Goal: Information Seeking & Learning: Learn about a topic

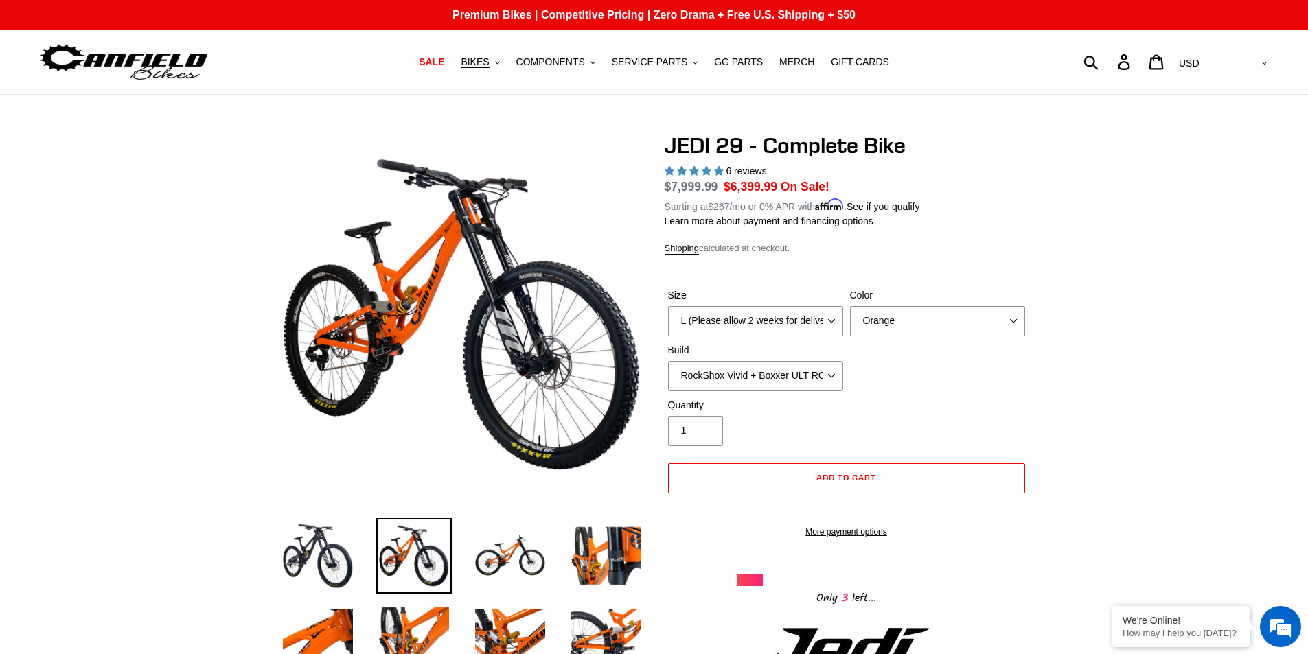
select select "L (Please allow 2 weeks for delivery)"
select select "RockShox Vivid + Boxxer ULT RC2 C3 200 + Shimano"
select select "highest-rating"
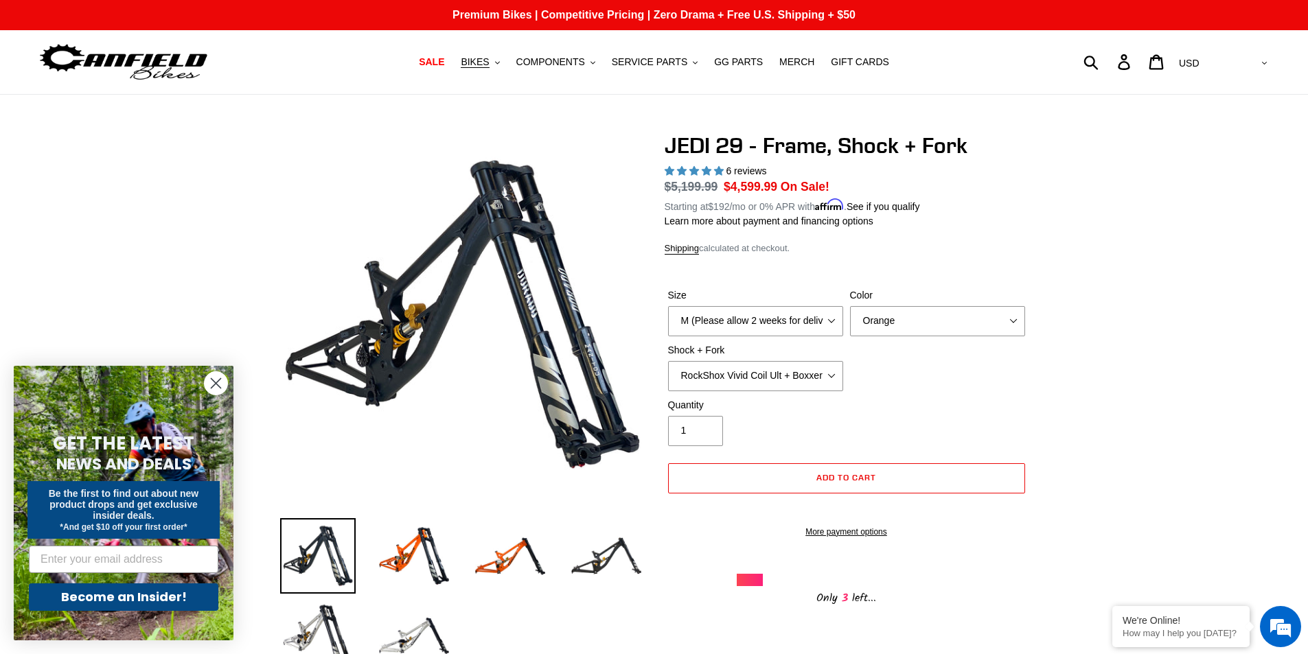
select select "highest-rating"
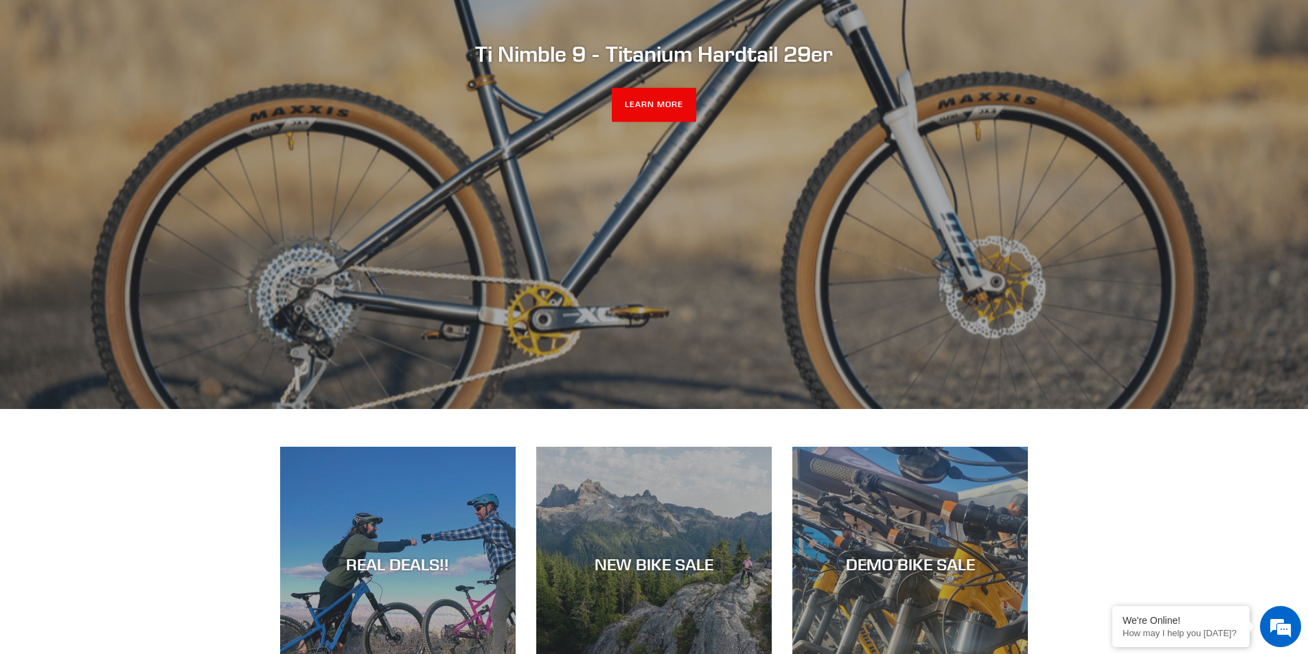
scroll to position [343, 0]
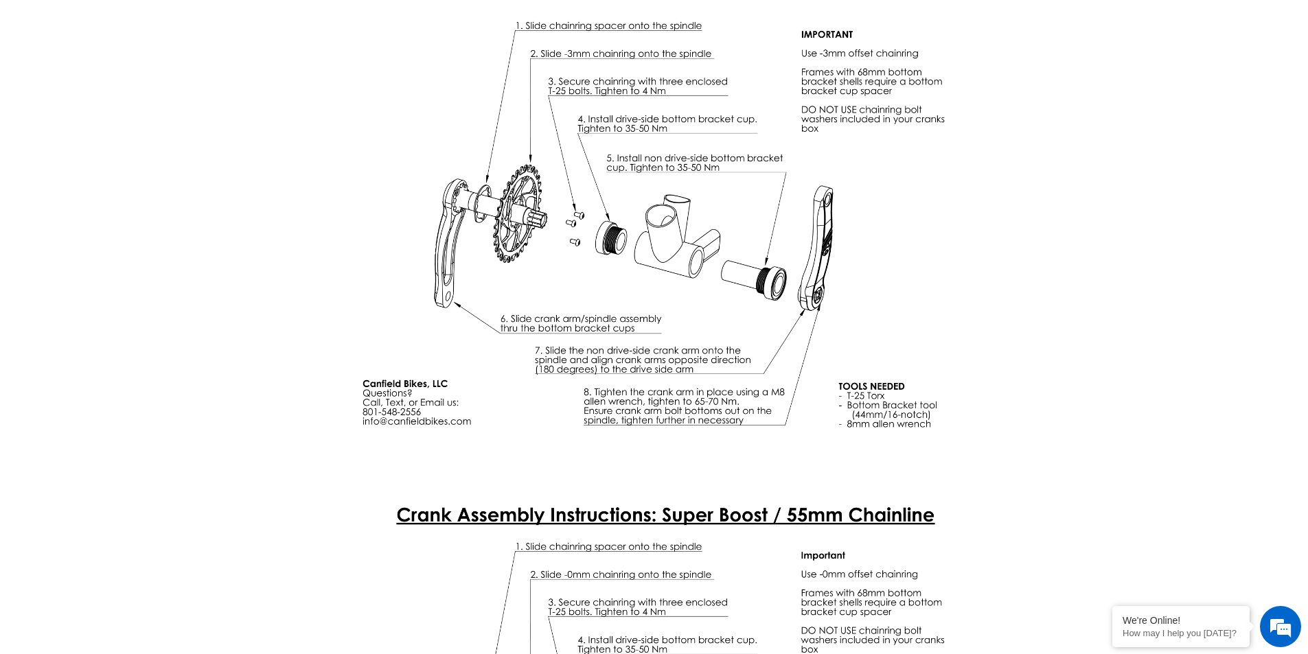
scroll to position [3699, 0]
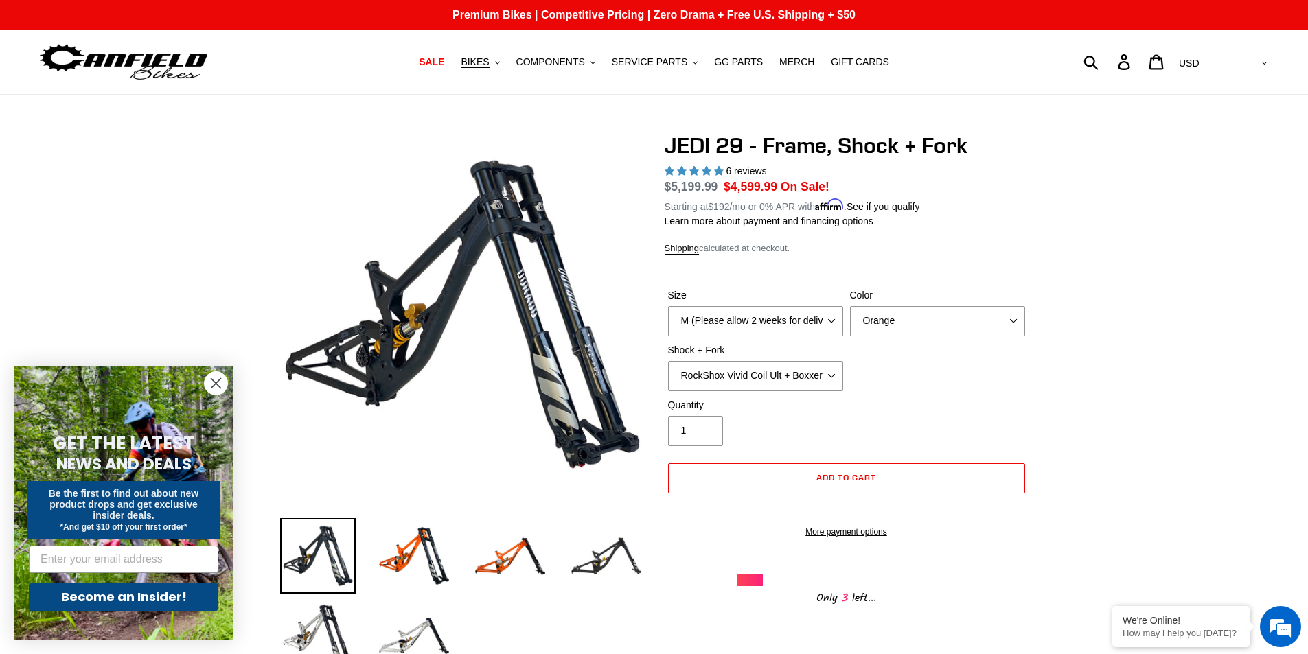
select select "highest-rating"
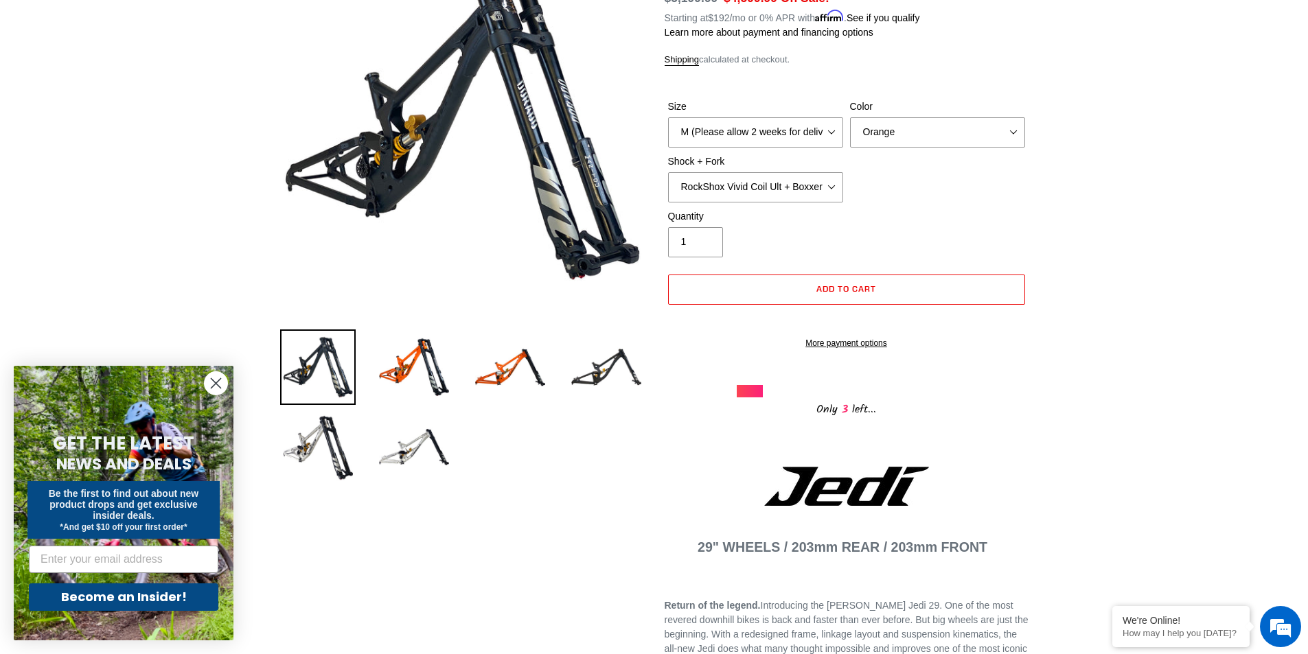
scroll to position [206, 0]
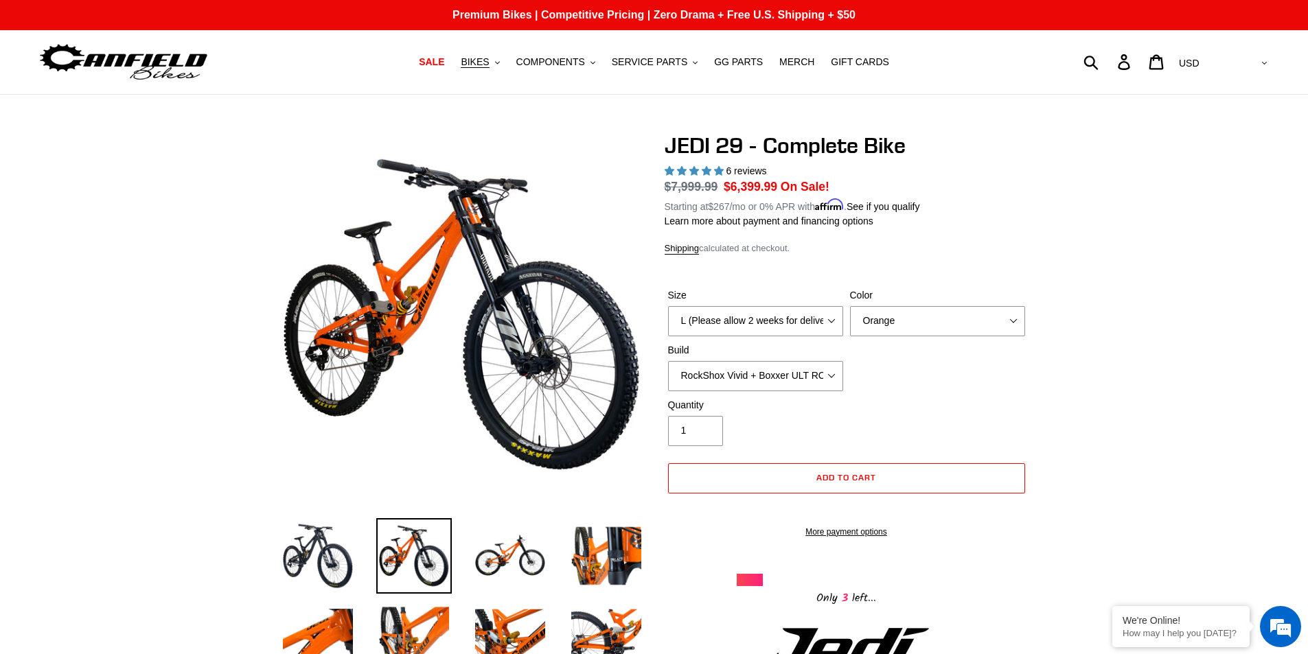
select select "L (Please allow 2 weeks for delivery)"
select select "RockShox Vivid + Boxxer ULT RC2 C3 200 + Shimano"
select select "highest-rating"
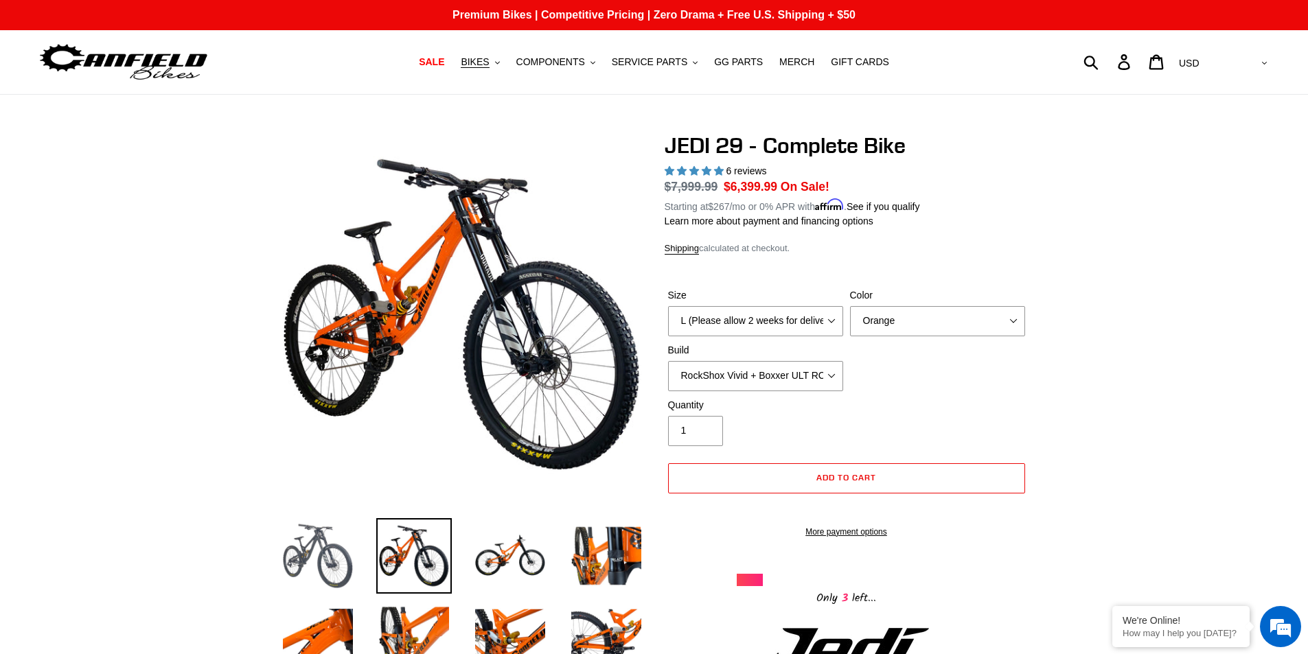
click at [327, 561] on img at bounding box center [318, 556] width 76 height 76
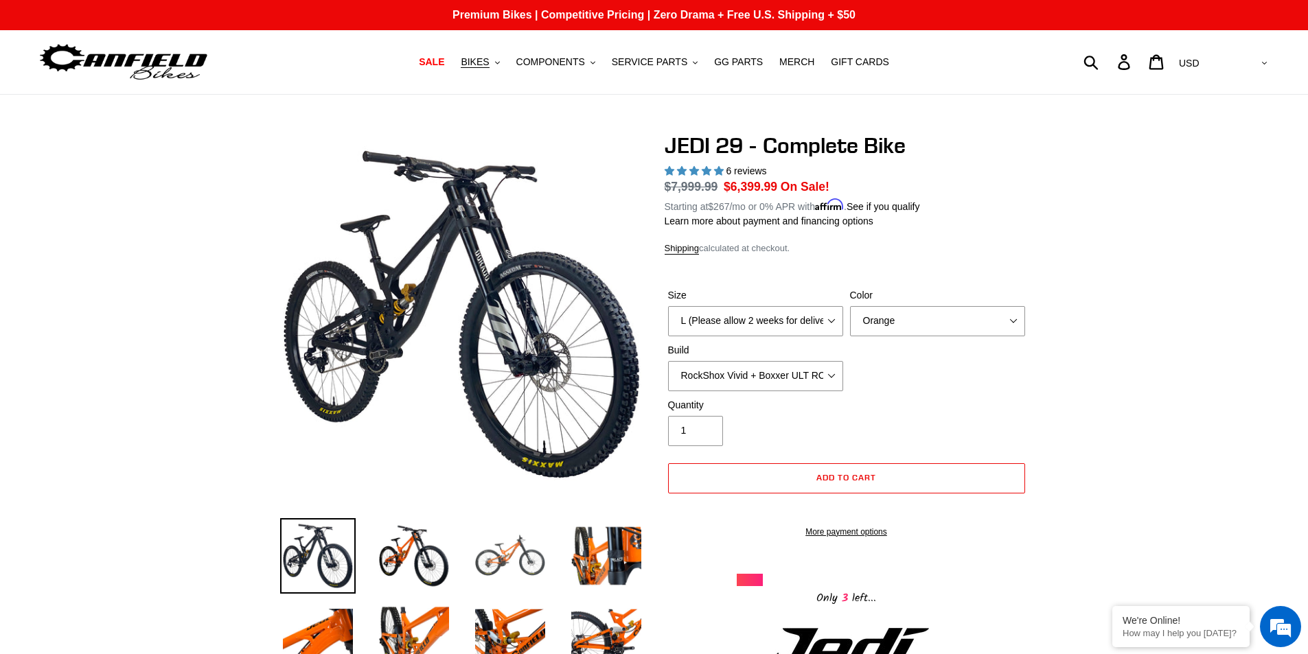
click at [516, 557] on img at bounding box center [510, 556] width 76 height 76
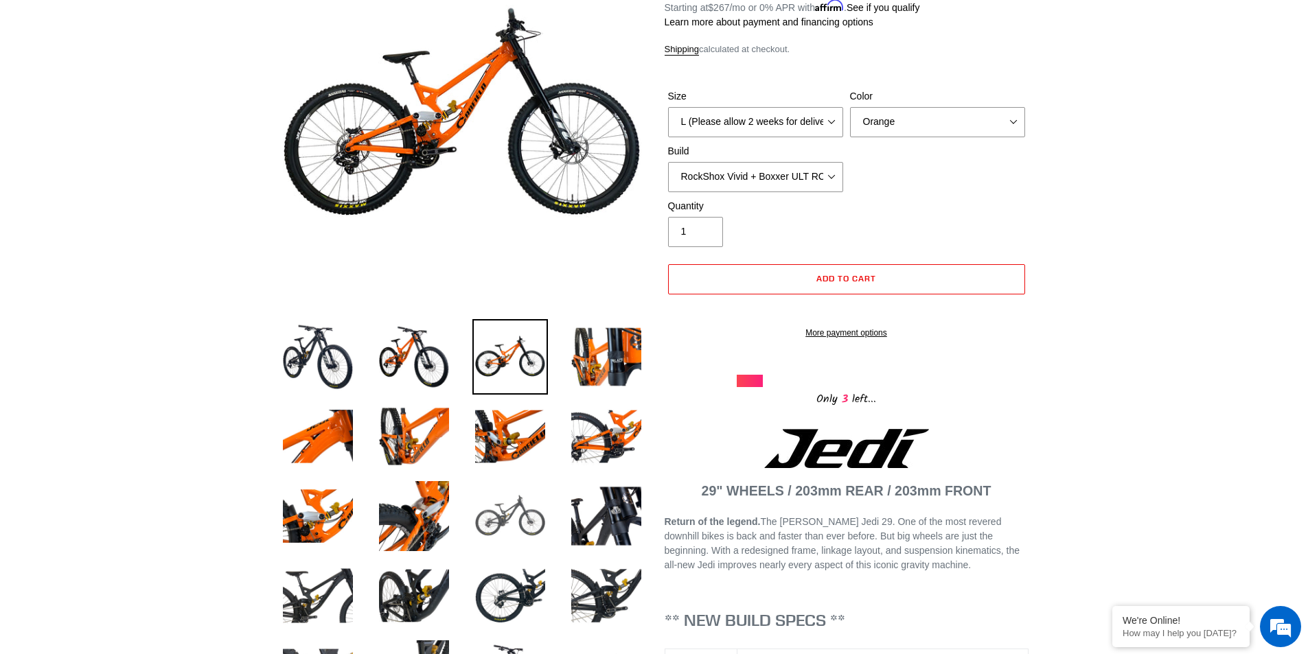
scroll to position [206, 0]
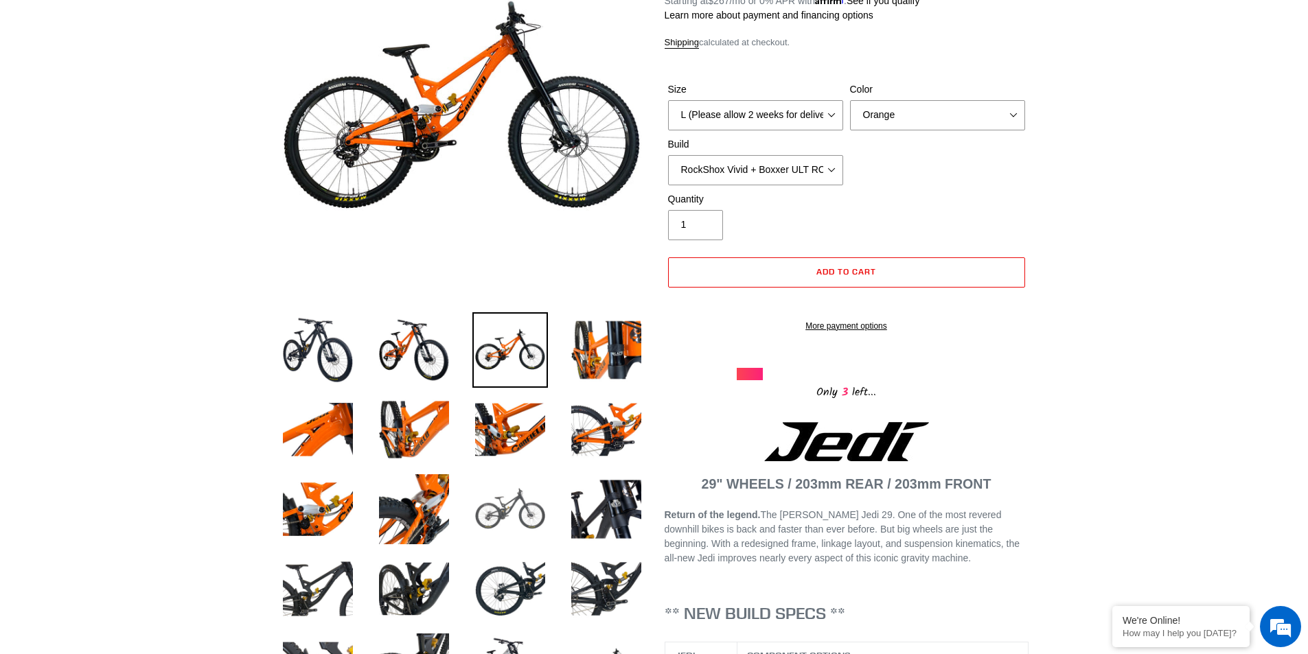
click at [533, 513] on img at bounding box center [510, 510] width 76 height 76
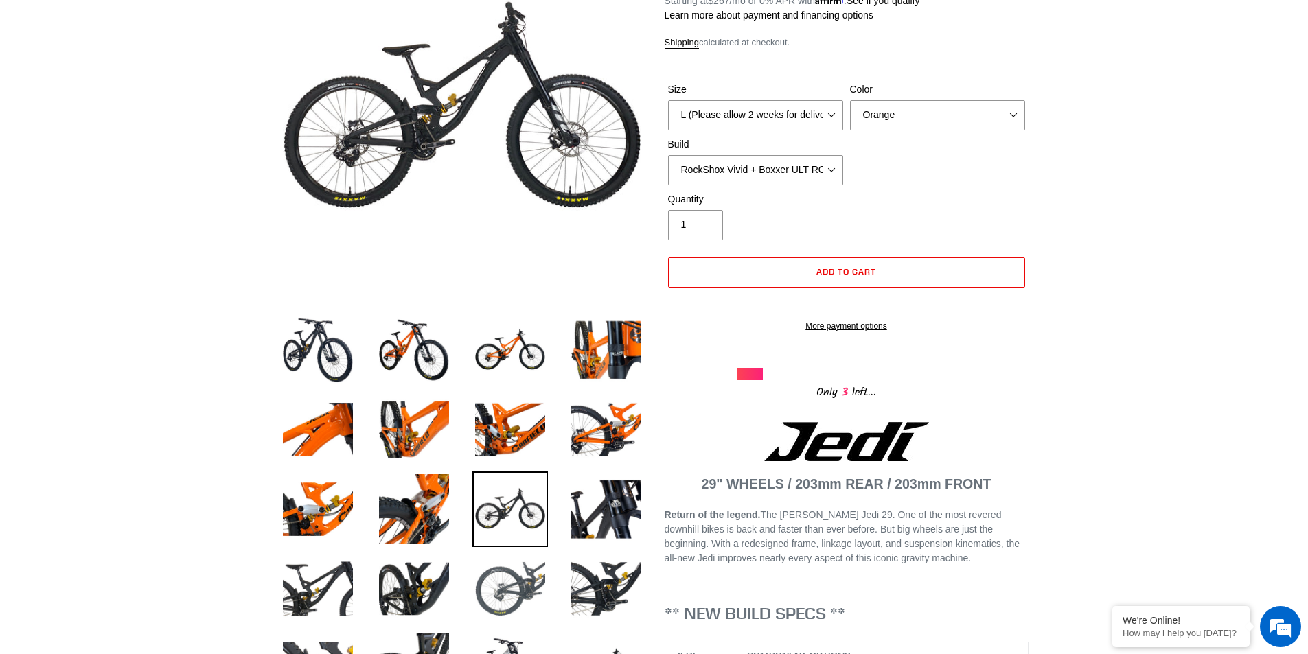
click at [533, 573] on img at bounding box center [510, 589] width 76 height 76
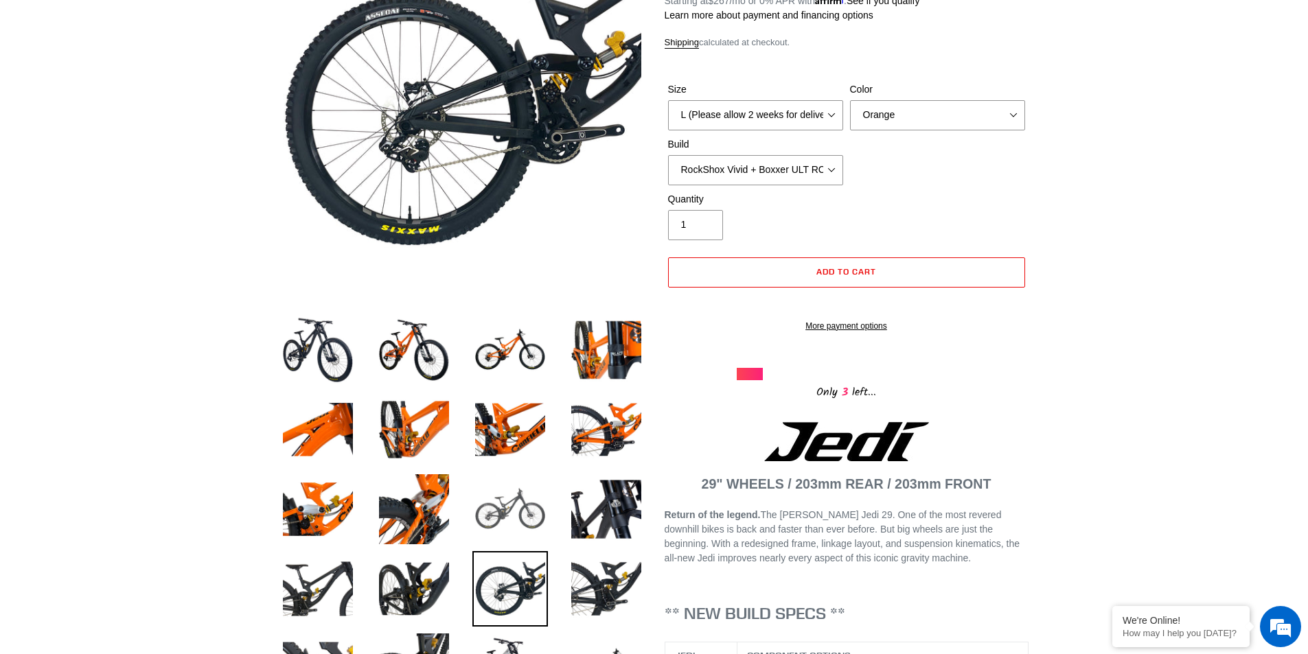
click at [515, 511] on img at bounding box center [510, 510] width 76 height 76
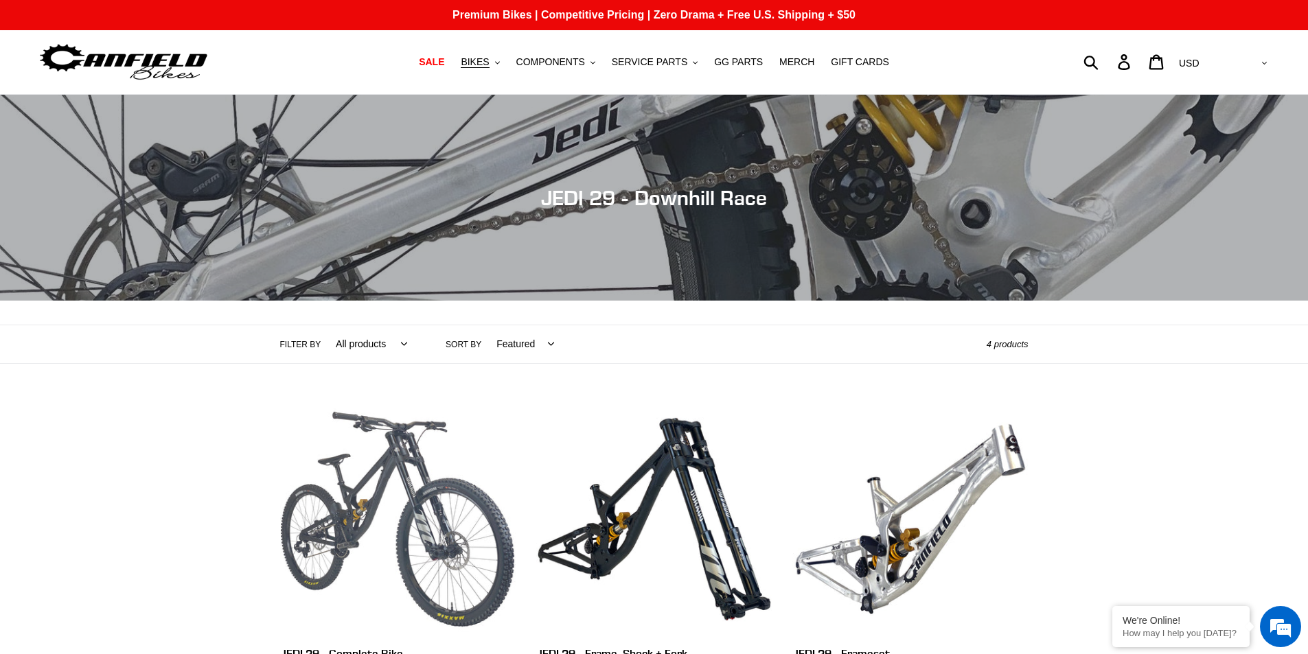
click at [360, 487] on link "JEDI 29 - Complete Bike" at bounding box center [397, 562] width 235 height 321
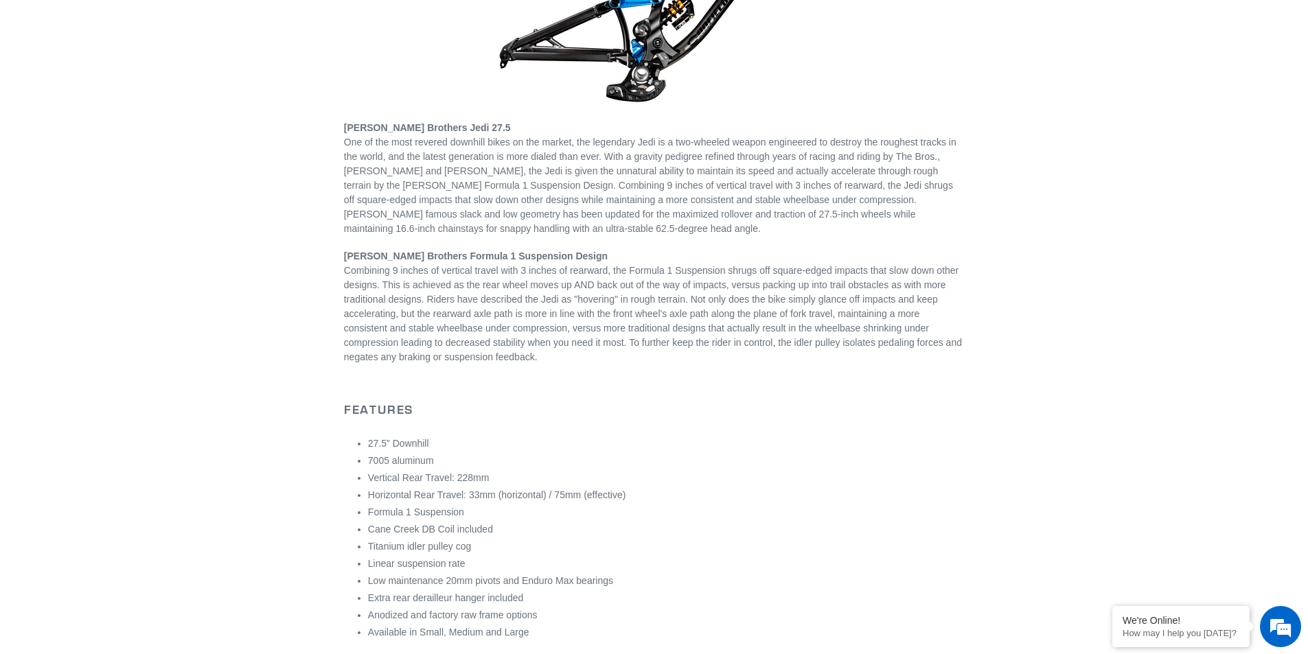
scroll to position [343, 0]
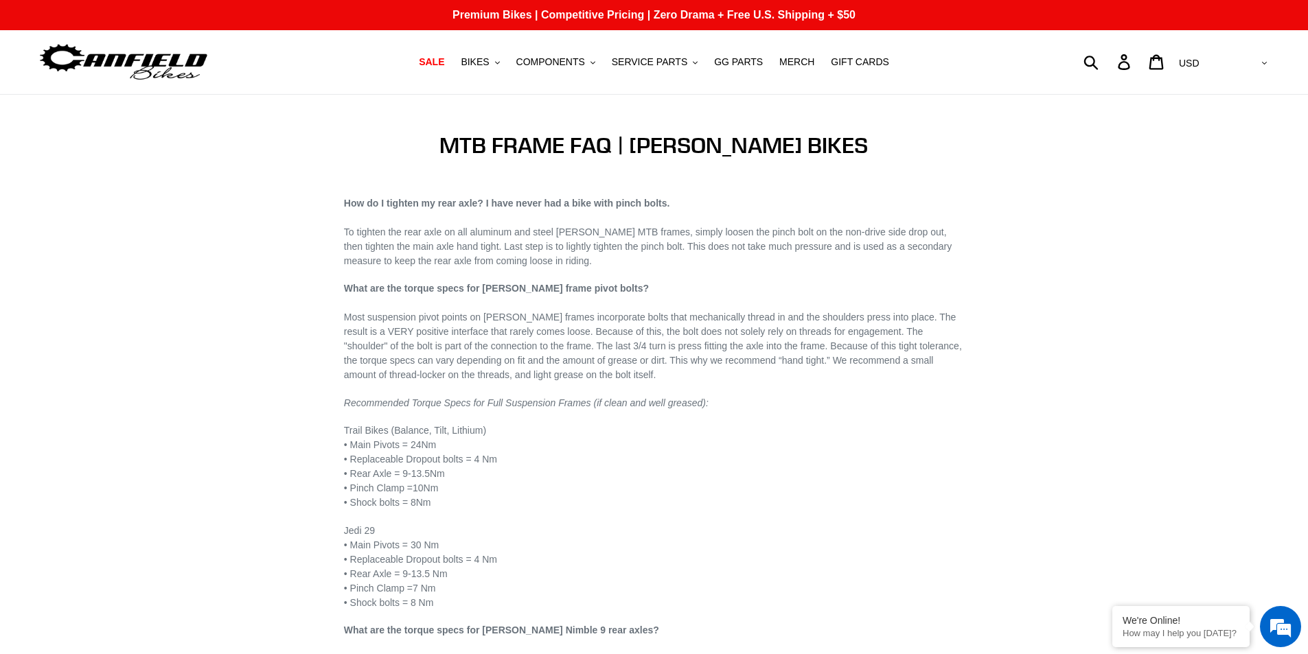
click at [514, 269] on div "How do I tighten my rear axle? I have never had a bike with pinch bolts. To tig…" at bounding box center [654, 637] width 620 height 883
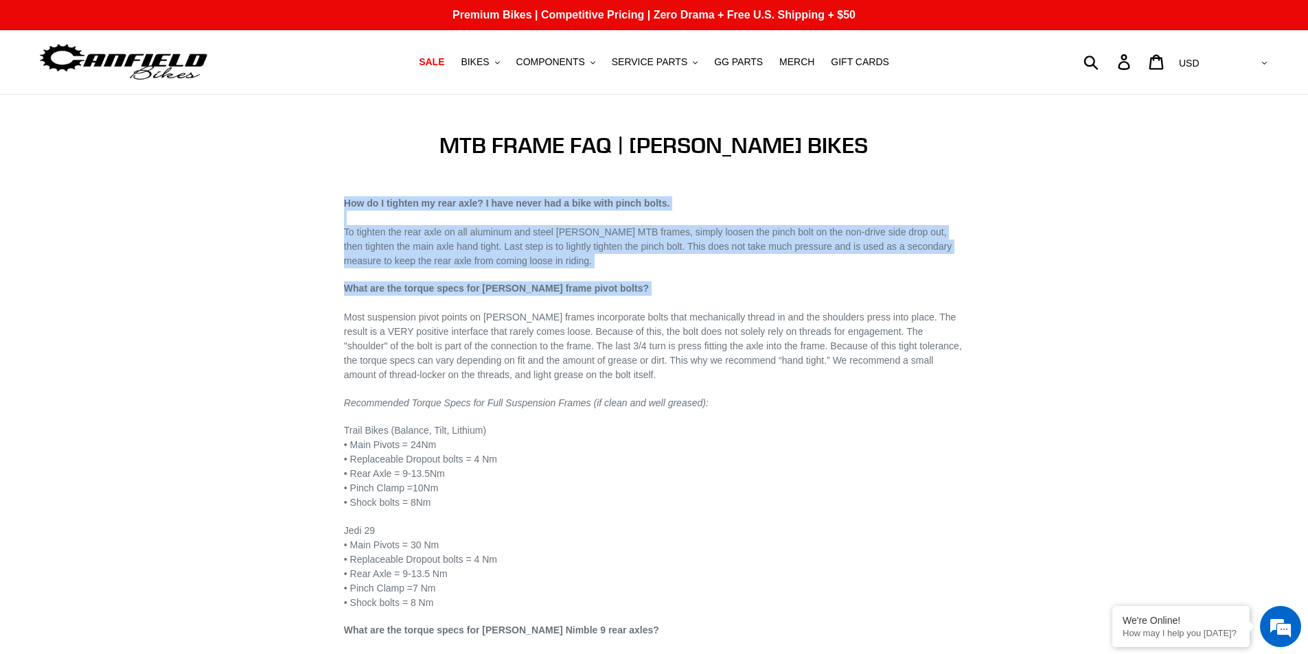
drag, startPoint x: 514, startPoint y: 269, endPoint x: 542, endPoint y: 198, distance: 76.1
click at [542, 198] on div "How do I tighten my rear axle? I have never had a bike with pinch bolts. To tig…" at bounding box center [654, 637] width 620 height 883
click at [542, 198] on b "How do I tighten my rear axle? I have never had a bike with pinch bolts." at bounding box center [507, 203] width 326 height 11
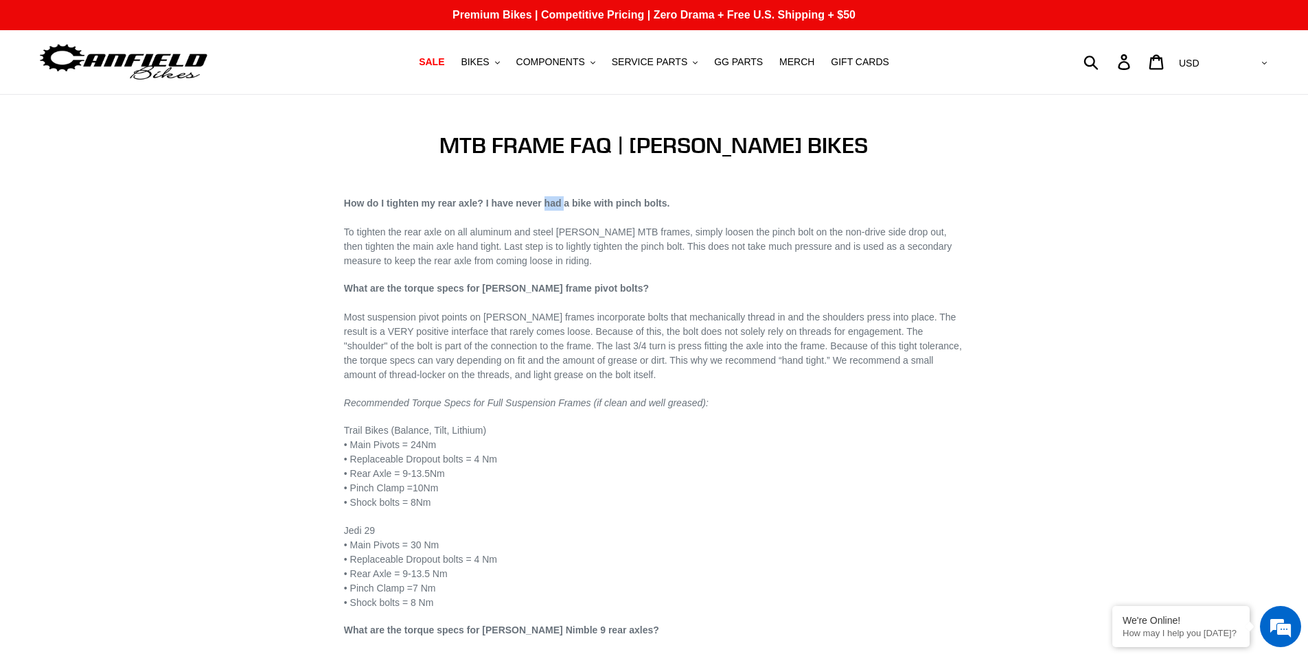
click at [542, 198] on b "How do I tighten my rear axle? I have never had a bike with pinch bolts." at bounding box center [507, 203] width 326 height 11
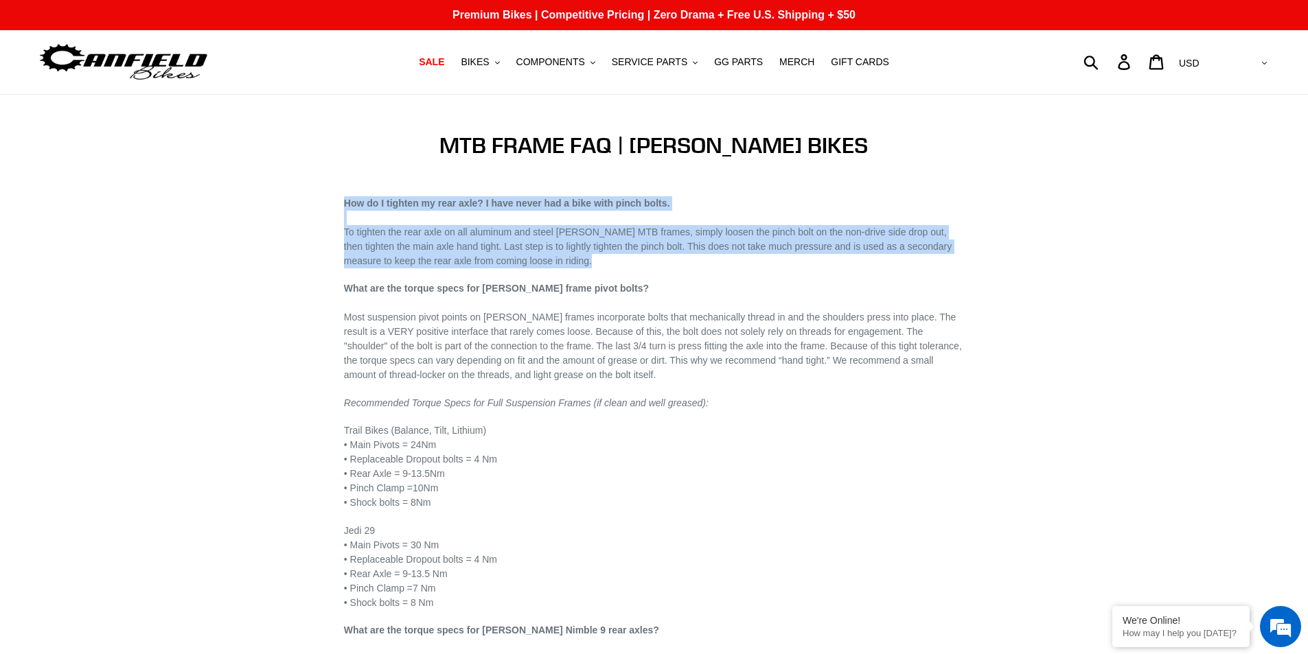
drag, startPoint x: 542, startPoint y: 198, endPoint x: 571, endPoint y: 255, distance: 63.2
click at [571, 255] on p "How do I tighten my rear axle? I have never had a bike with pinch bolts. To tig…" at bounding box center [654, 232] width 620 height 72
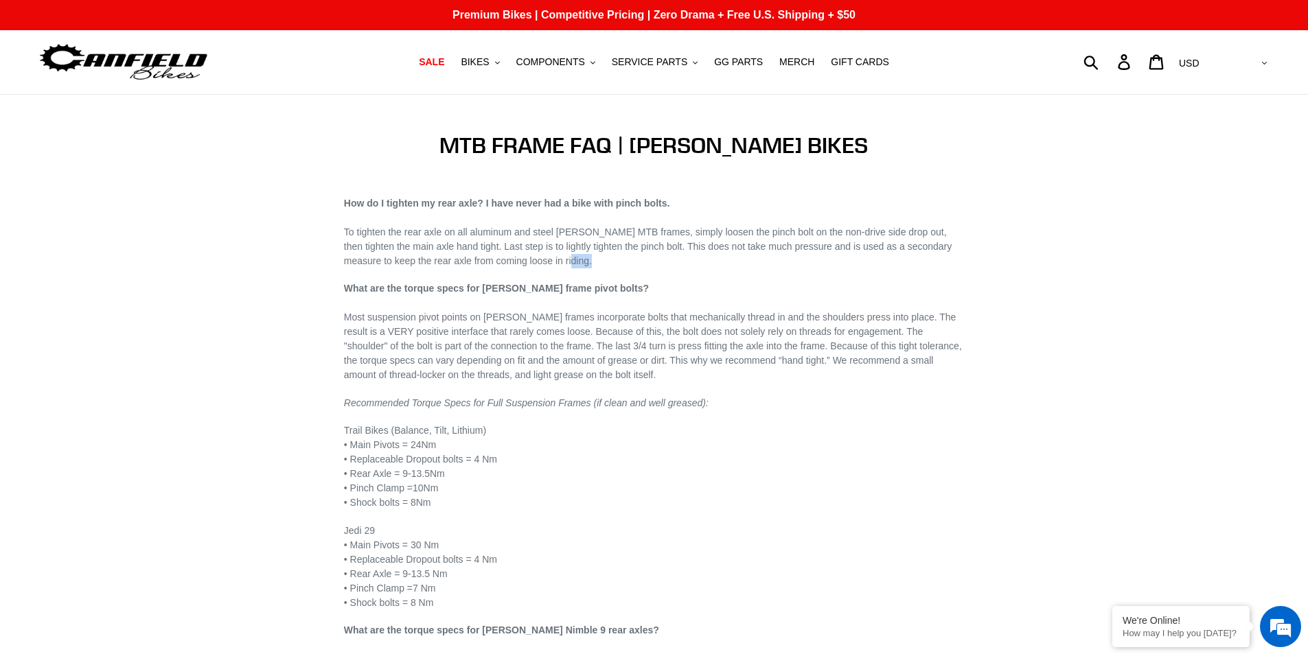
click at [571, 255] on p "How do I tighten my rear axle? I have never had a bike with pinch bolts. To tig…" at bounding box center [654, 232] width 620 height 72
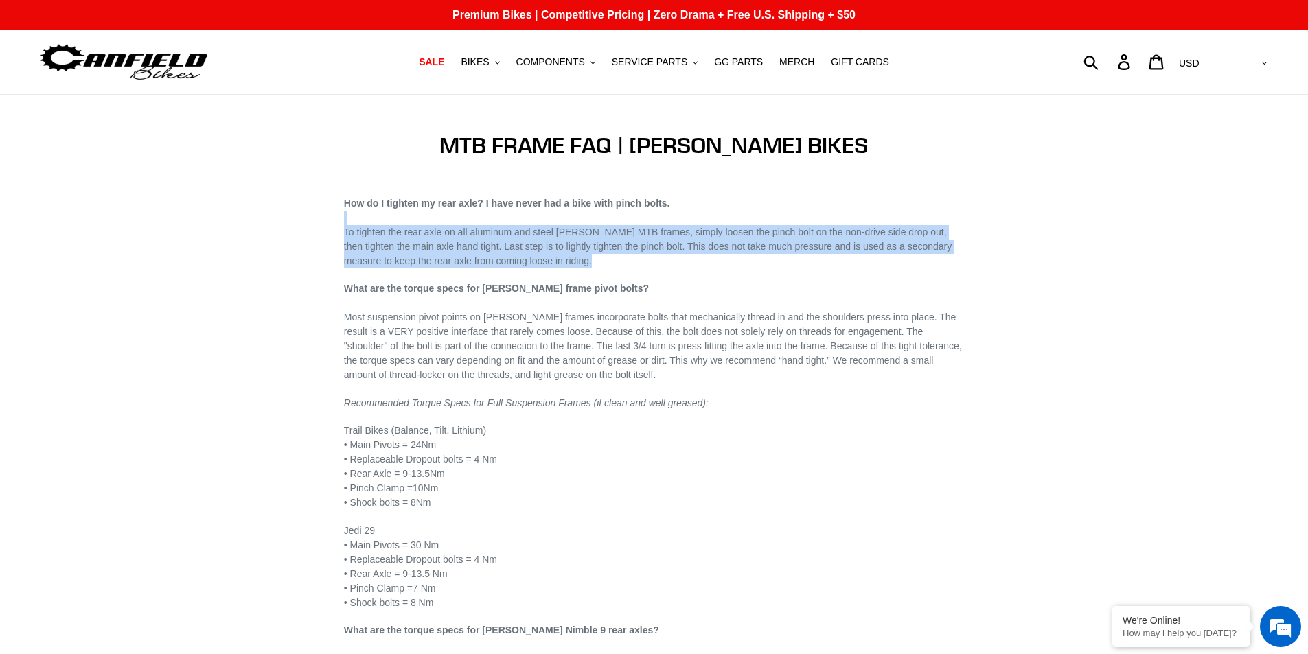
drag, startPoint x: 571, startPoint y: 255, endPoint x: 572, endPoint y: 215, distance: 39.8
click at [572, 215] on p "How do I tighten my rear axle? I have never had a bike with pinch bolts. To tig…" at bounding box center [654, 232] width 620 height 72
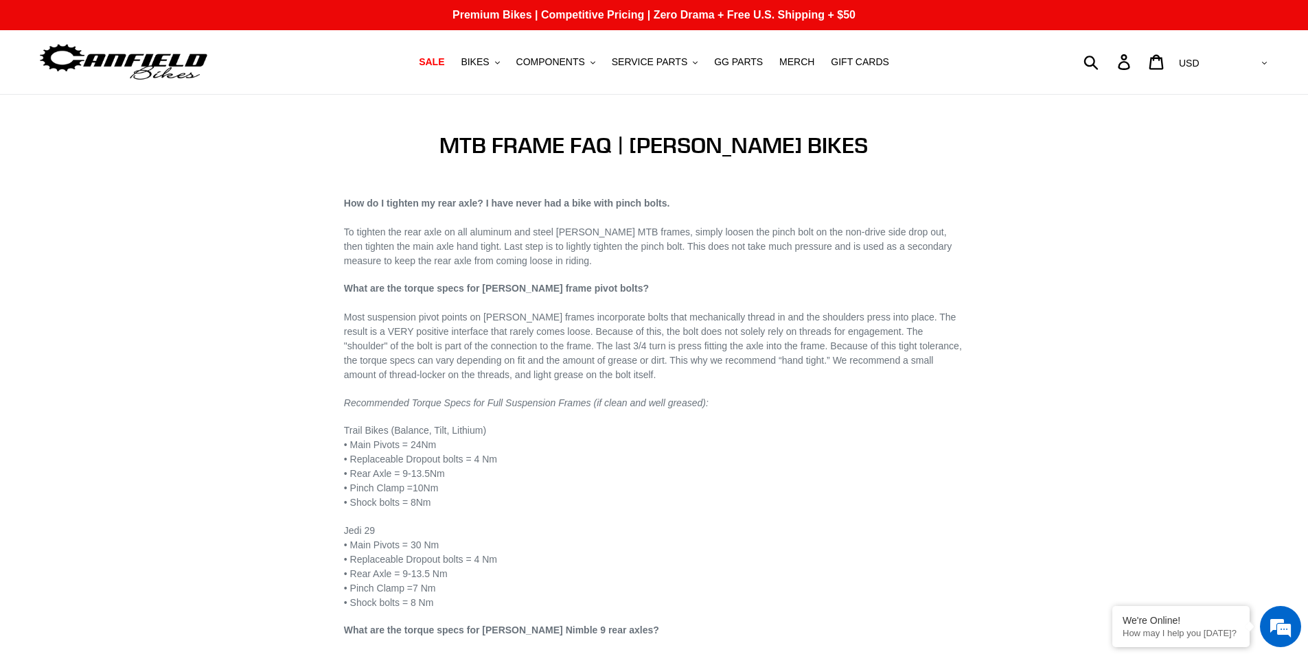
click at [658, 391] on div "How do I tighten my rear axle? I have never had a bike with pinch bolts. To tig…" at bounding box center [654, 637] width 620 height 883
click at [671, 286] on p "What are the torque specs for Canfield frame pivot bolts? Most suspension pivot…" at bounding box center [654, 331] width 620 height 101
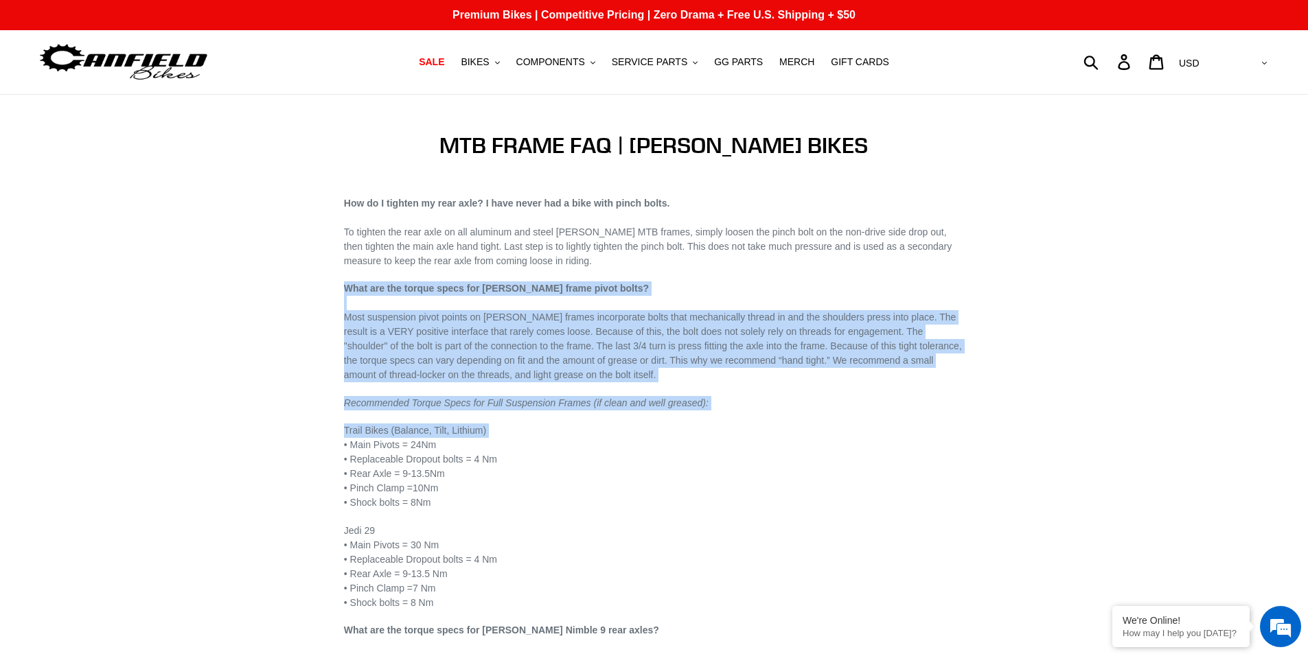
drag, startPoint x: 671, startPoint y: 286, endPoint x: 759, endPoint y: 452, distance: 187.6
click at [756, 443] on div "How do I tighten my rear axle? I have never had a bike with pinch bolts. To tig…" at bounding box center [654, 637] width 620 height 883
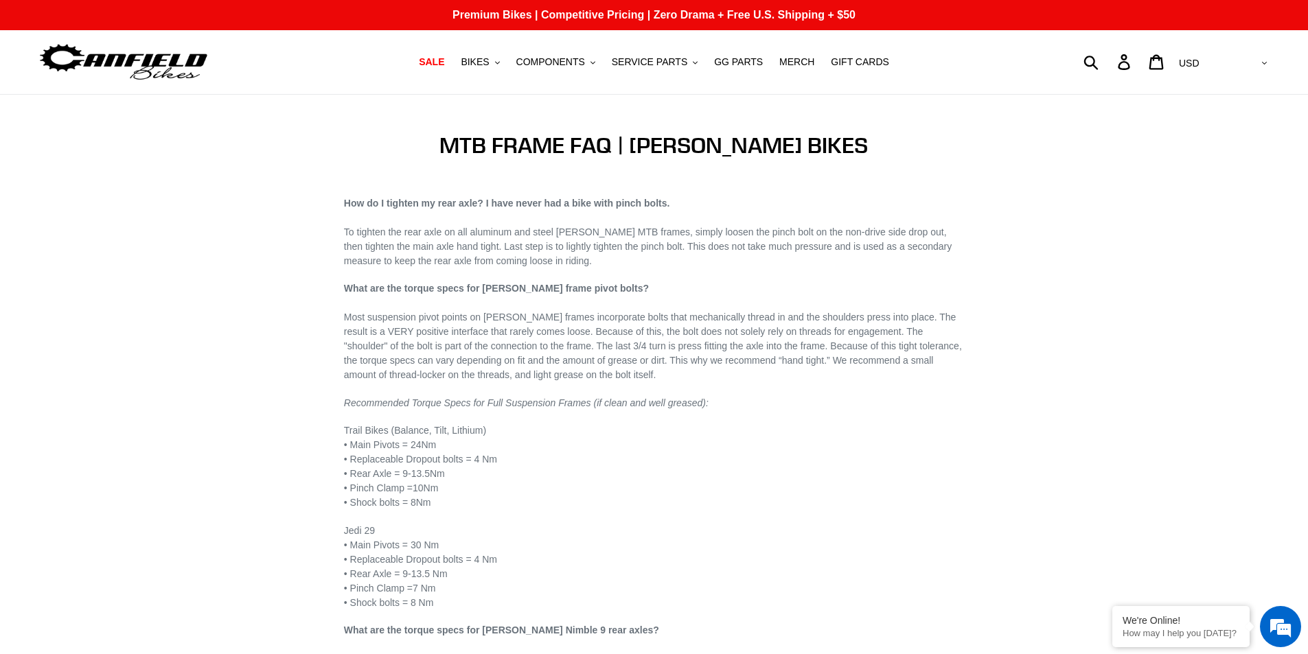
click at [759, 456] on p "Trail Bikes (Balance, Tilt, Lithium) • Main Pivots = 24Nm • Replaceable Dropout…" at bounding box center [654, 467] width 620 height 86
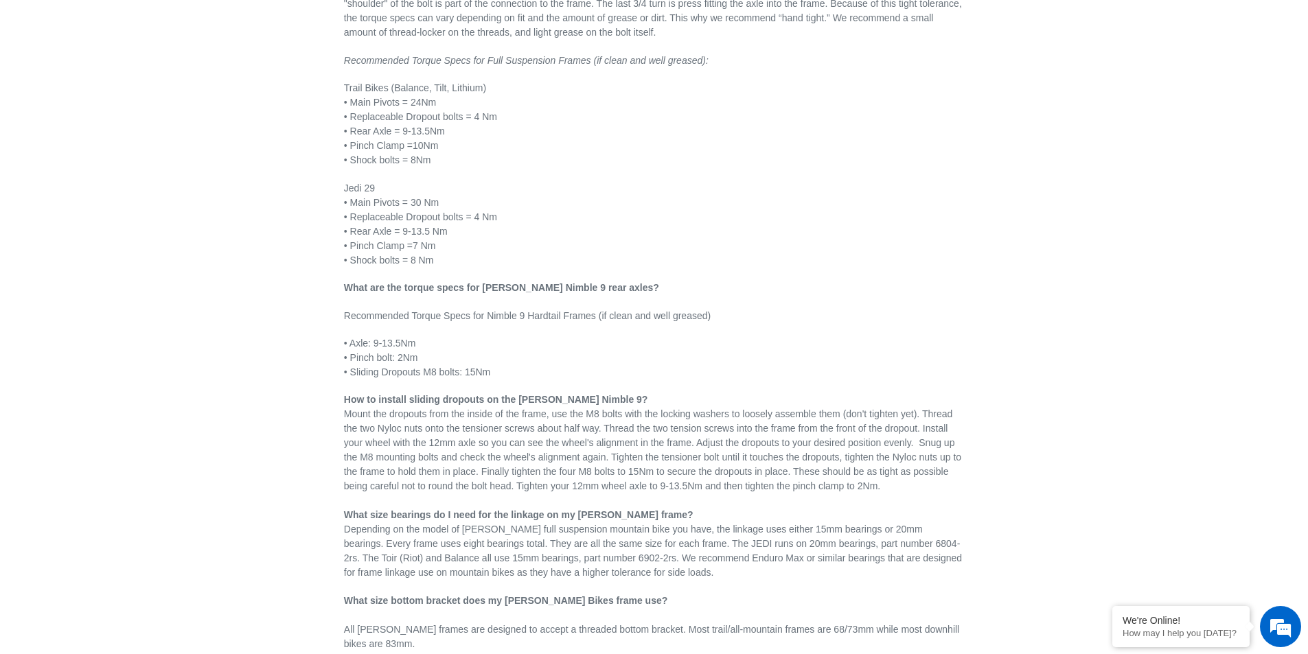
scroll to position [343, 0]
click at [635, 290] on p "What are the torque specs for Canfield Nimble 9 rear axles?" at bounding box center [654, 287] width 620 height 14
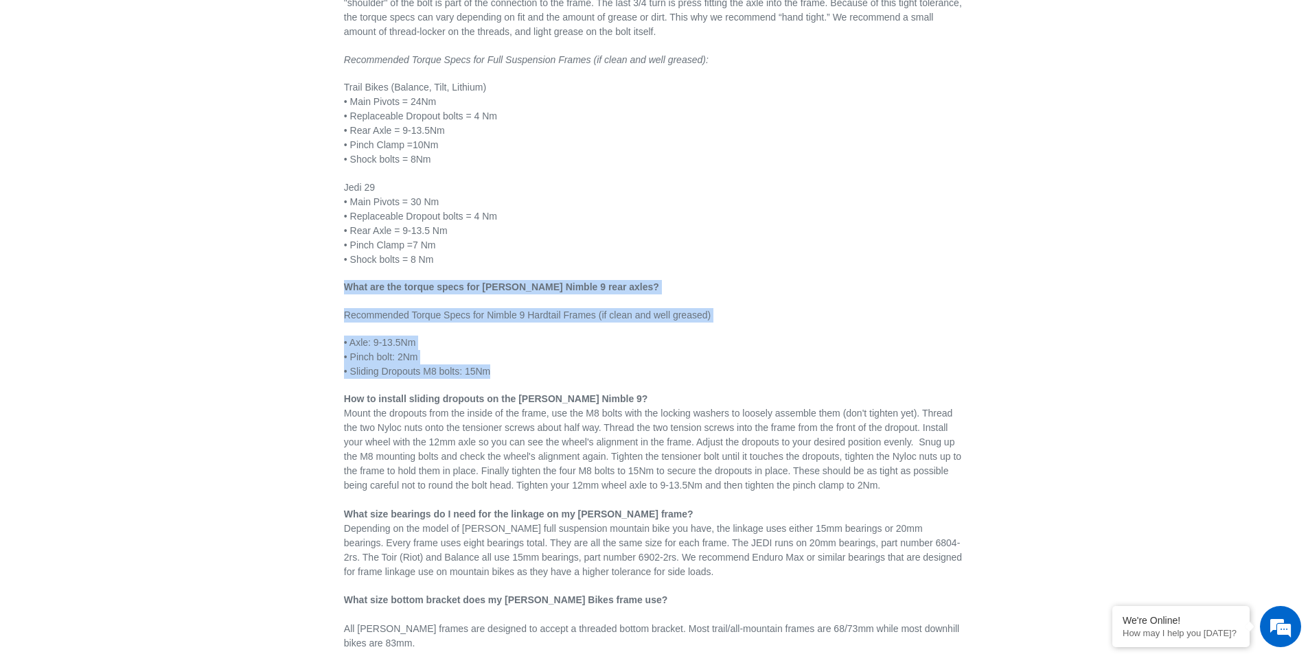
drag, startPoint x: 635, startPoint y: 290, endPoint x: 665, endPoint y: 371, distance: 86.5
click at [666, 371] on div "How do I tighten my rear axle? I have never had a bike with pinch bolts. To tig…" at bounding box center [654, 294] width 620 height 883
click at [665, 371] on p "• Axle: 9-13.5Nm • Pinch bolt: 2Nm • Sliding Dropouts M8 bolts: 15Nm" at bounding box center [654, 357] width 620 height 43
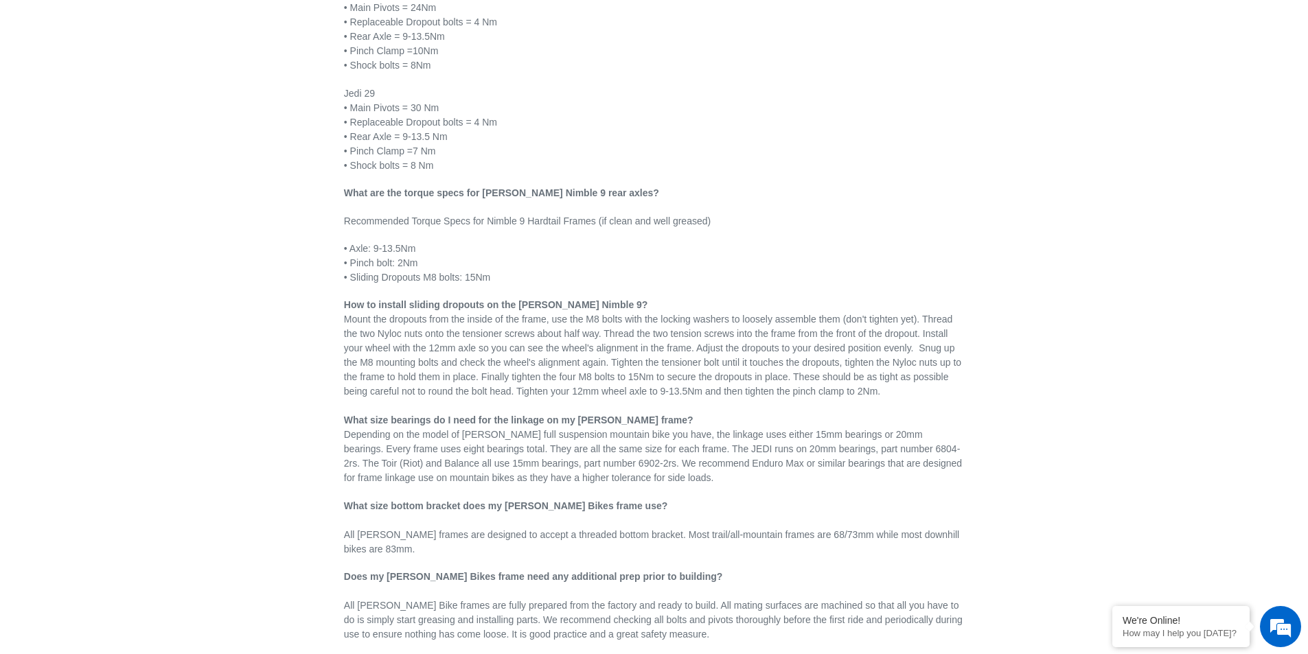
scroll to position [549, 0]
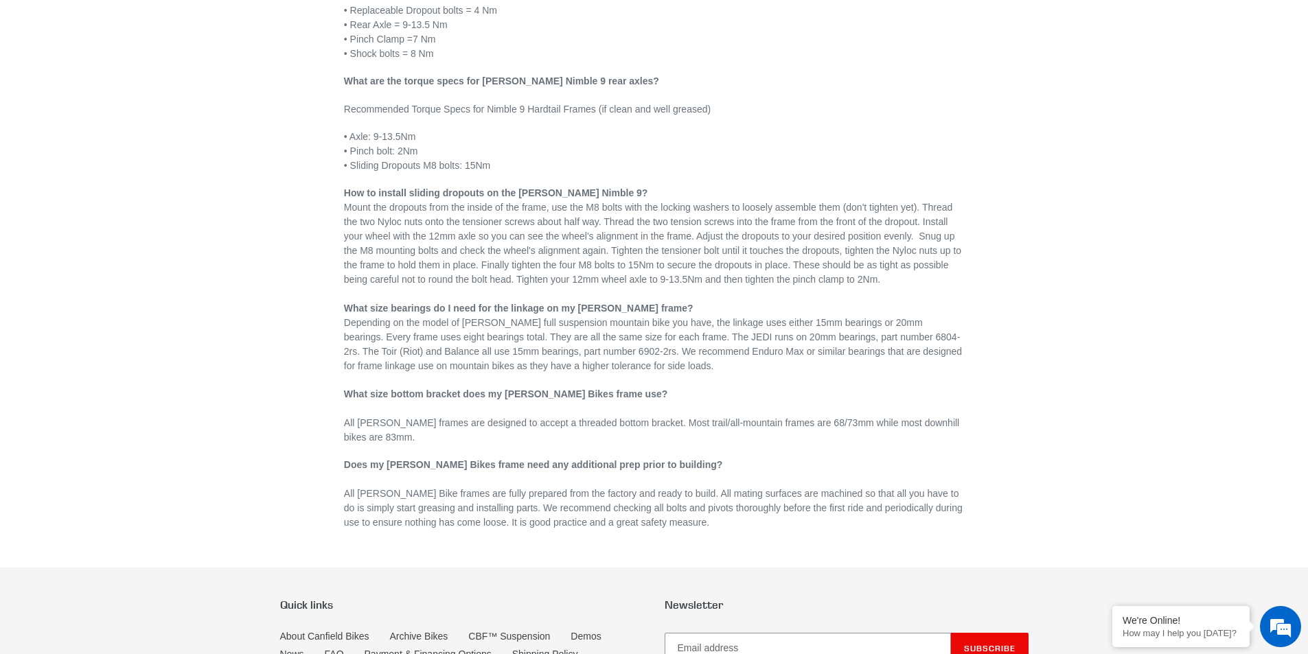
click at [667, 361] on p "Depending on the model of Canfield full suspension mountain bike you have, the …" at bounding box center [654, 345] width 620 height 58
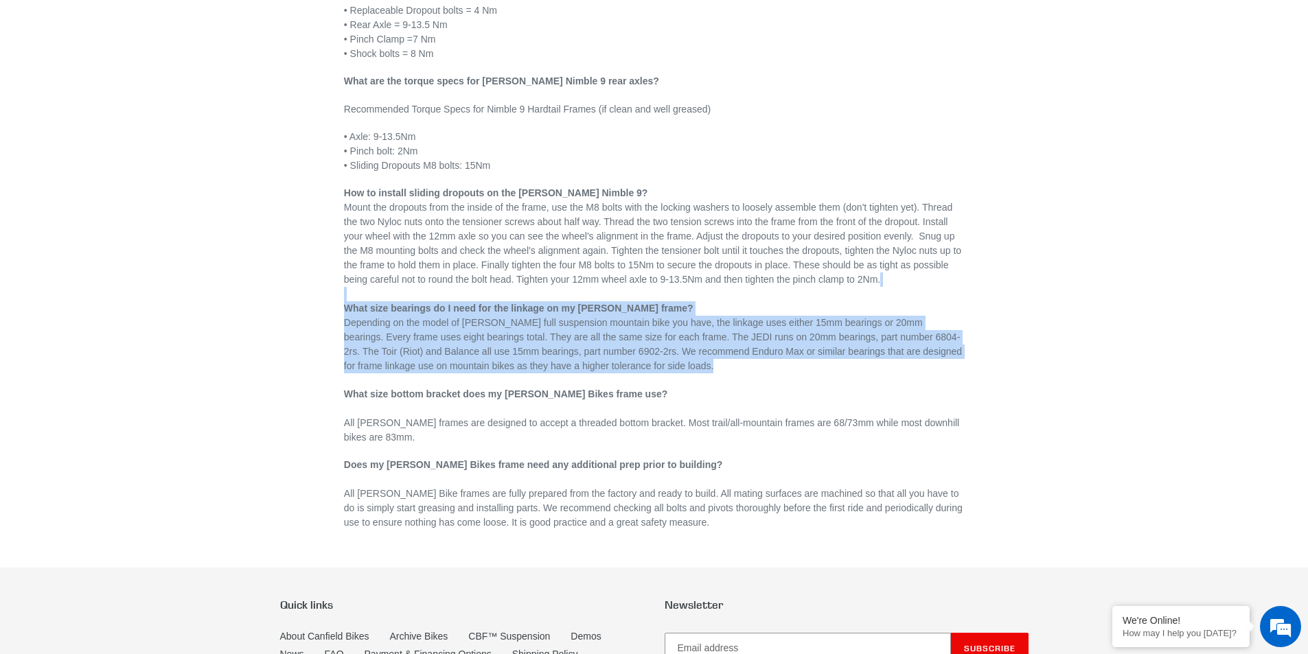
drag, startPoint x: 667, startPoint y: 361, endPoint x: 686, endPoint y: 301, distance: 62.7
click at [686, 301] on div "How do I tighten my rear axle? I have never had a bike with pinch bolts. To tig…" at bounding box center [654, 88] width 620 height 883
click at [686, 301] on p "﻿Mount the dropouts from the inside of the frame, use the M8 bolts with the loc…" at bounding box center [654, 257] width 620 height 115
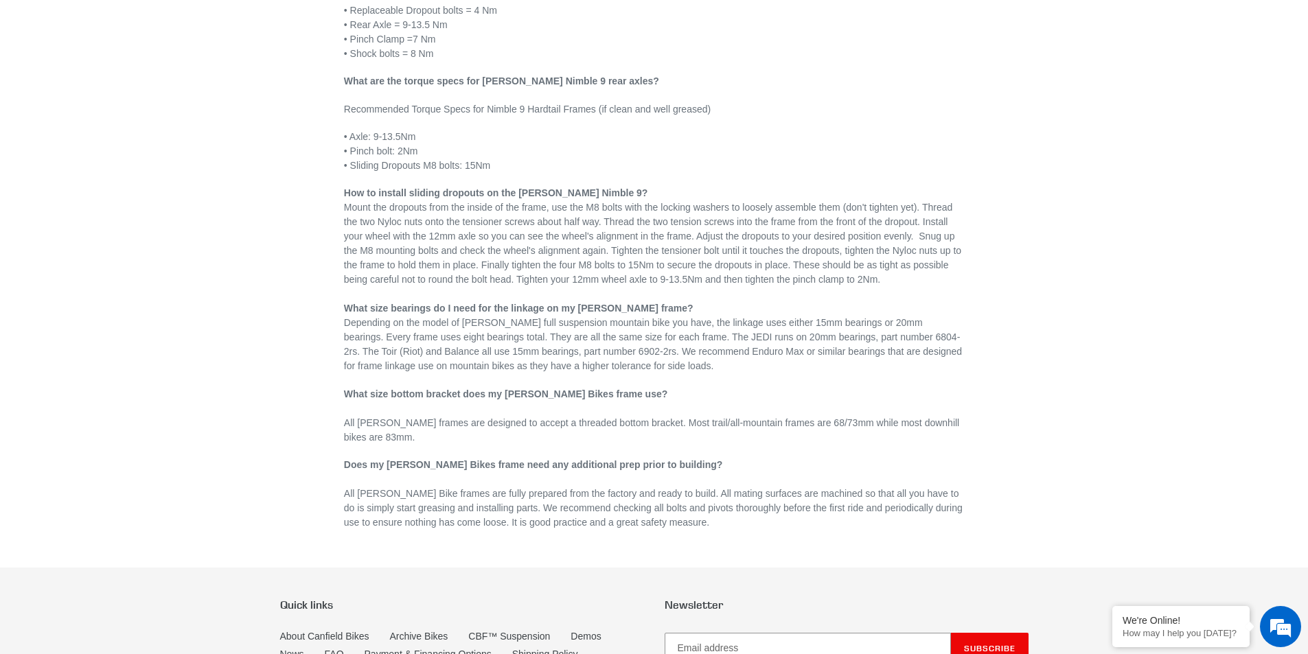
click at [690, 305] on p "﻿Mount the dropouts from the inside of the frame, use the M8 bolts with the loc…" at bounding box center [654, 257] width 620 height 115
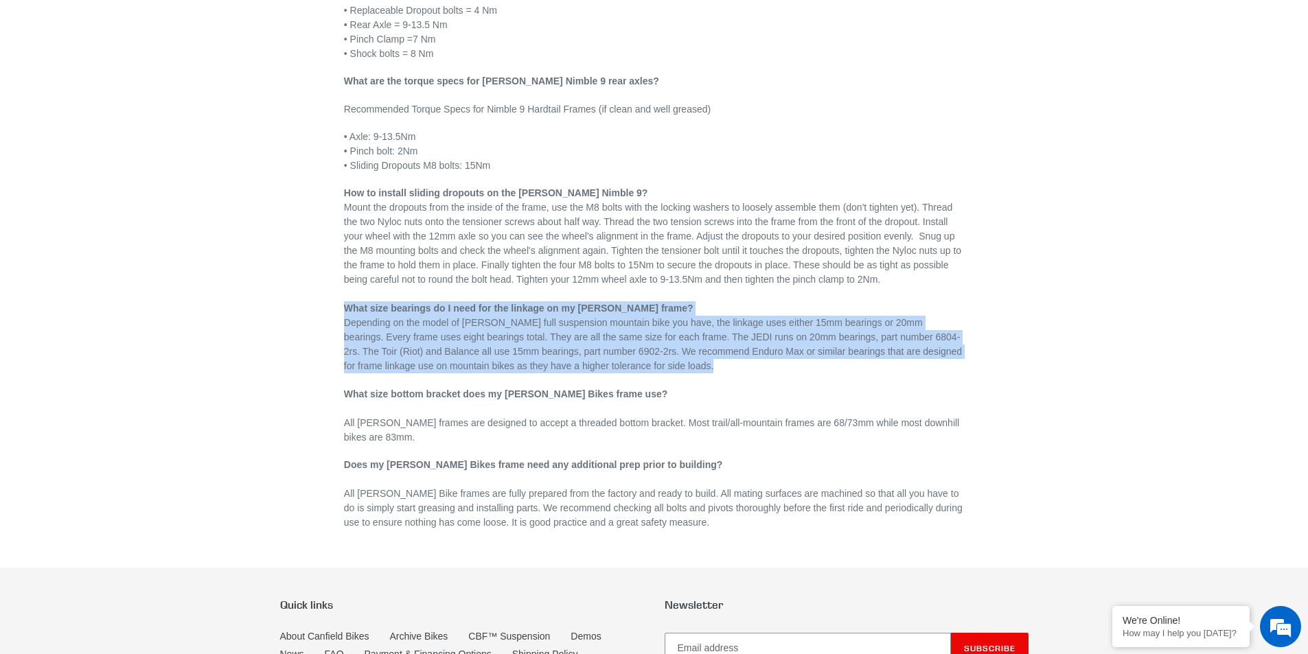
drag, startPoint x: 690, startPoint y: 305, endPoint x: 694, endPoint y: 362, distance: 57.1
click at [694, 362] on div "How do I tighten my rear axle? I have never had a bike with pinch bolts. To tig…" at bounding box center [654, 88] width 620 height 883
click at [694, 363] on p "Depending on the model of Canfield full suspension mountain bike you have, the …" at bounding box center [654, 345] width 620 height 58
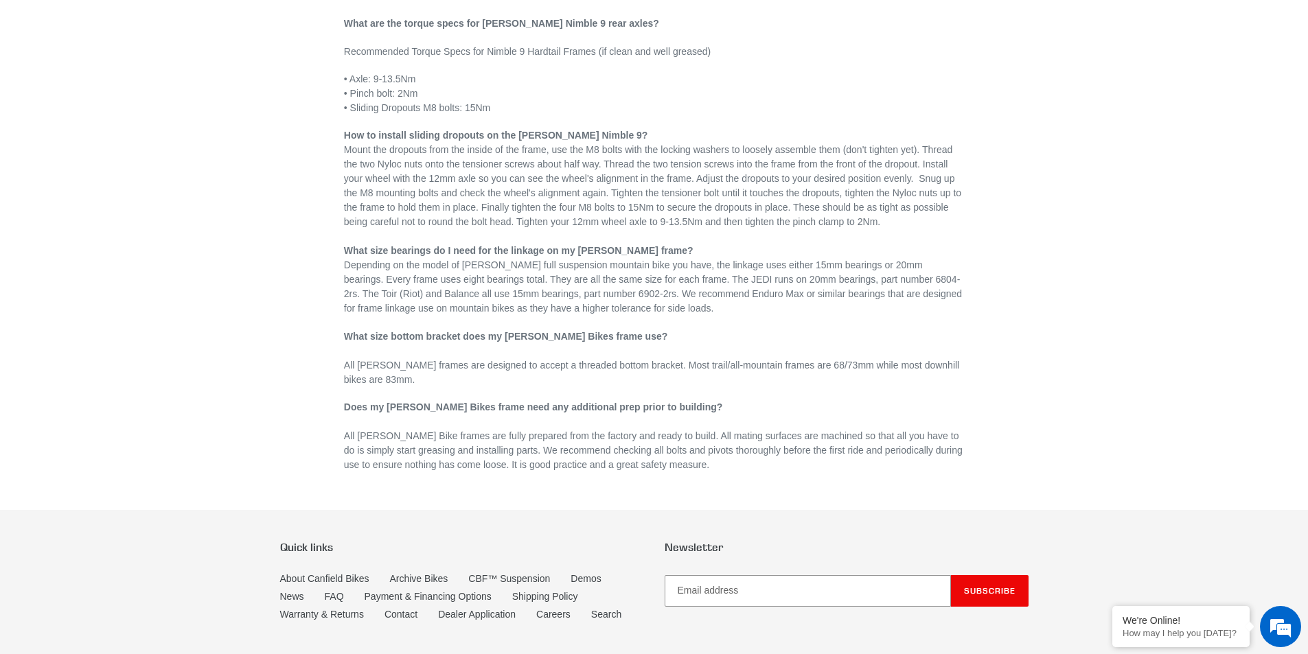
scroll to position [686, 0]
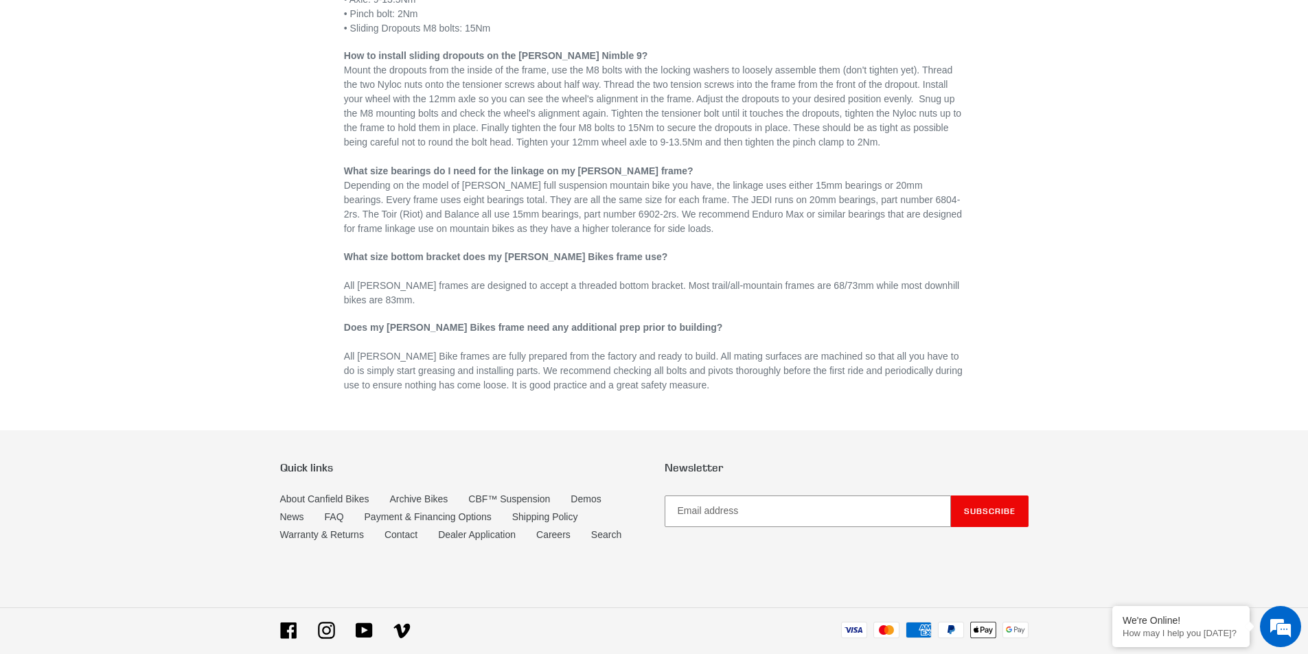
click at [700, 387] on p "Does my Canfield Bikes frame need any additional prep prior to building? All Ca…" at bounding box center [654, 357] width 620 height 72
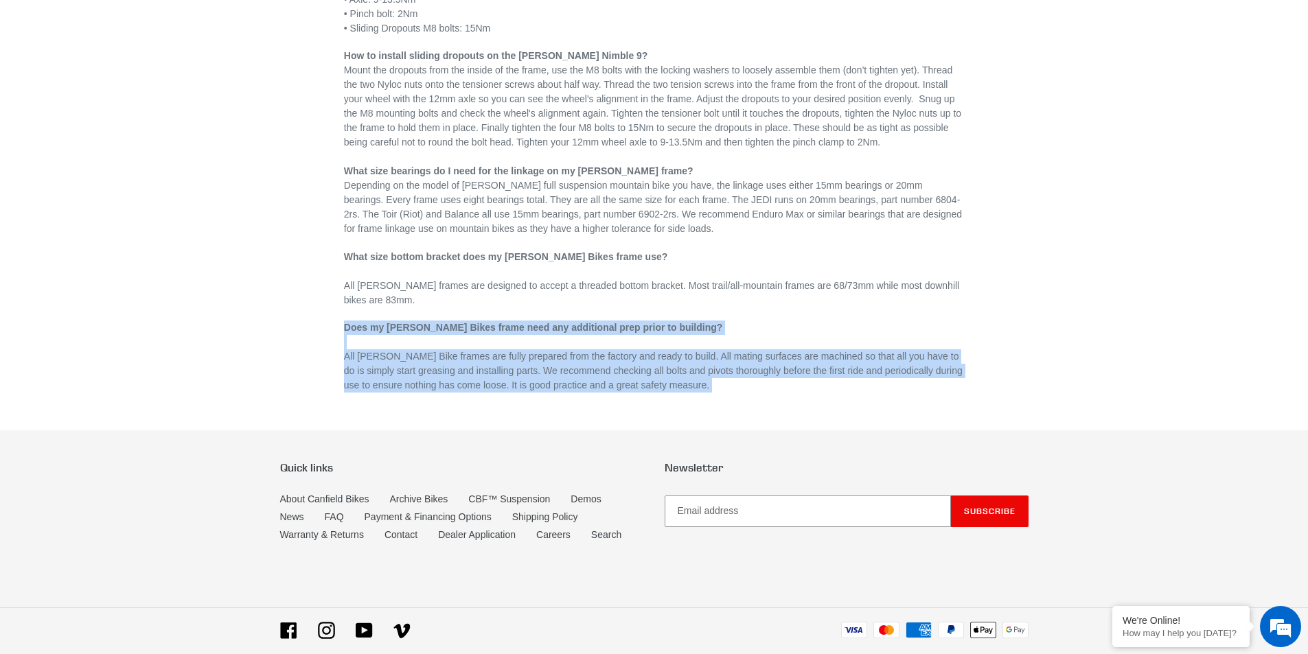
drag, startPoint x: 700, startPoint y: 387, endPoint x: 718, endPoint y: 332, distance: 58.0
click at [718, 332] on p "Does my Canfield Bikes frame need any additional prep prior to building? All Ca…" at bounding box center [654, 357] width 620 height 72
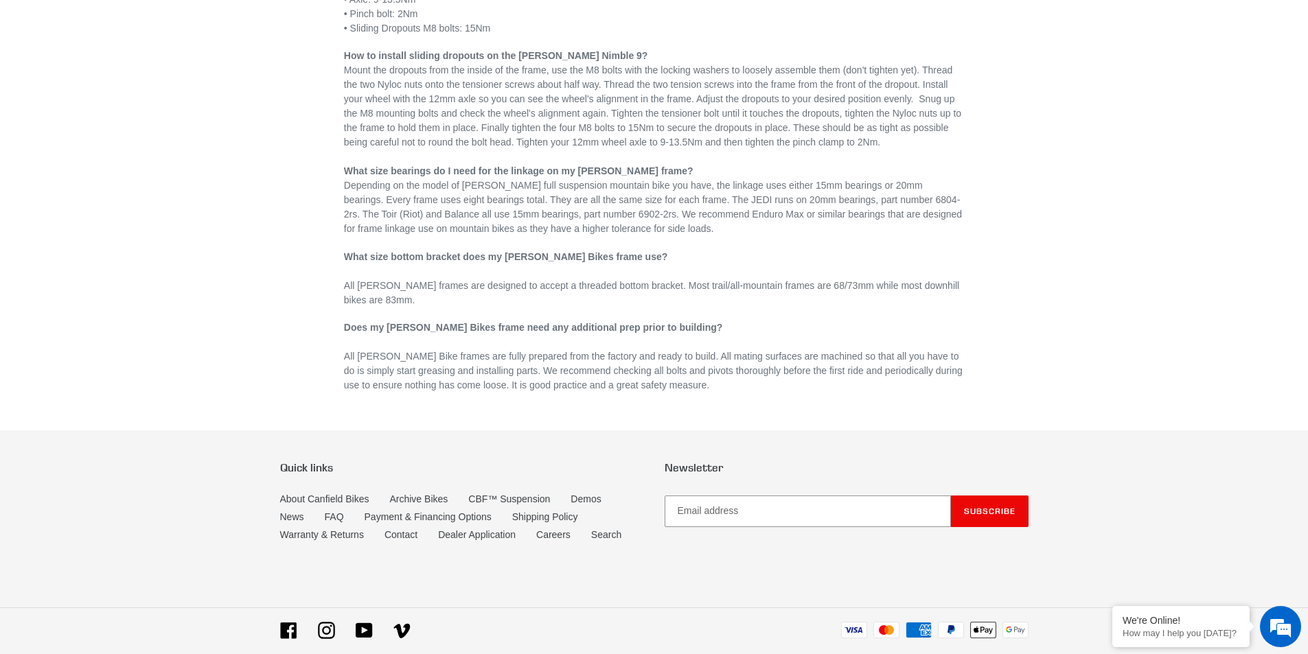
click at [718, 332] on p "Does my Canfield Bikes frame need any additional prep prior to building? All Ca…" at bounding box center [654, 357] width 620 height 72
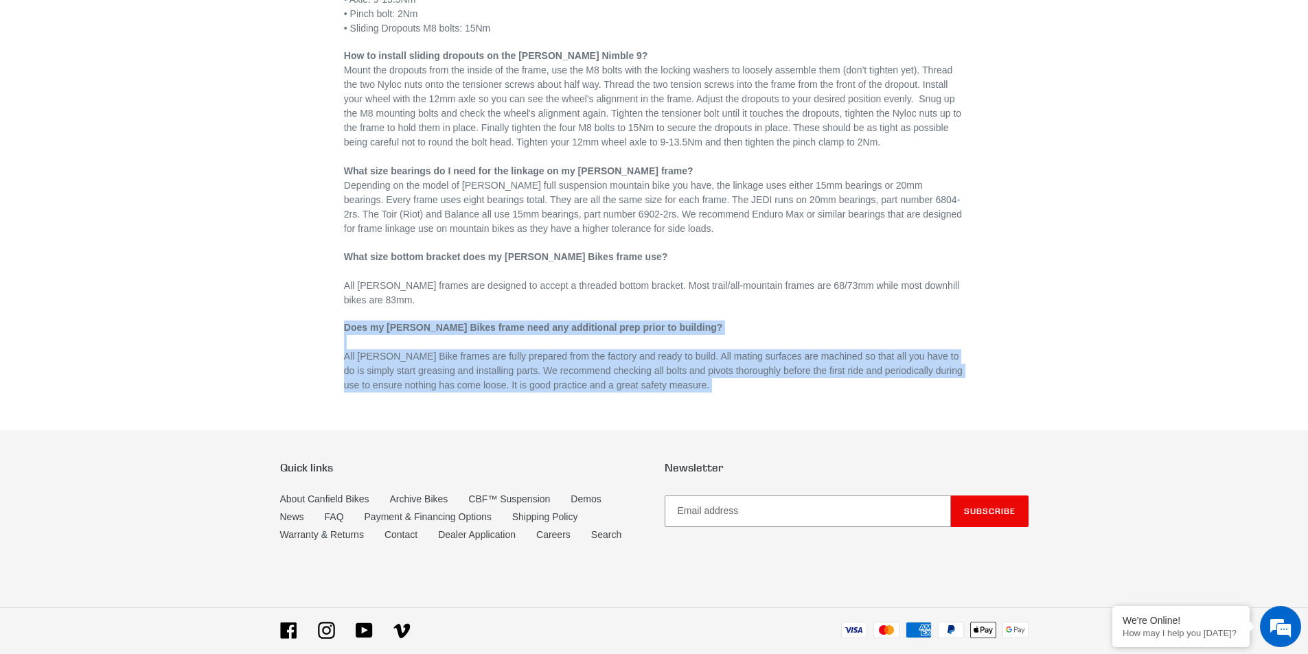
drag, startPoint x: 718, startPoint y: 332, endPoint x: 733, endPoint y: 380, distance: 51.0
click at [733, 380] on p "Does my Canfield Bikes frame need any additional prep prior to building? All Ca…" at bounding box center [654, 357] width 620 height 72
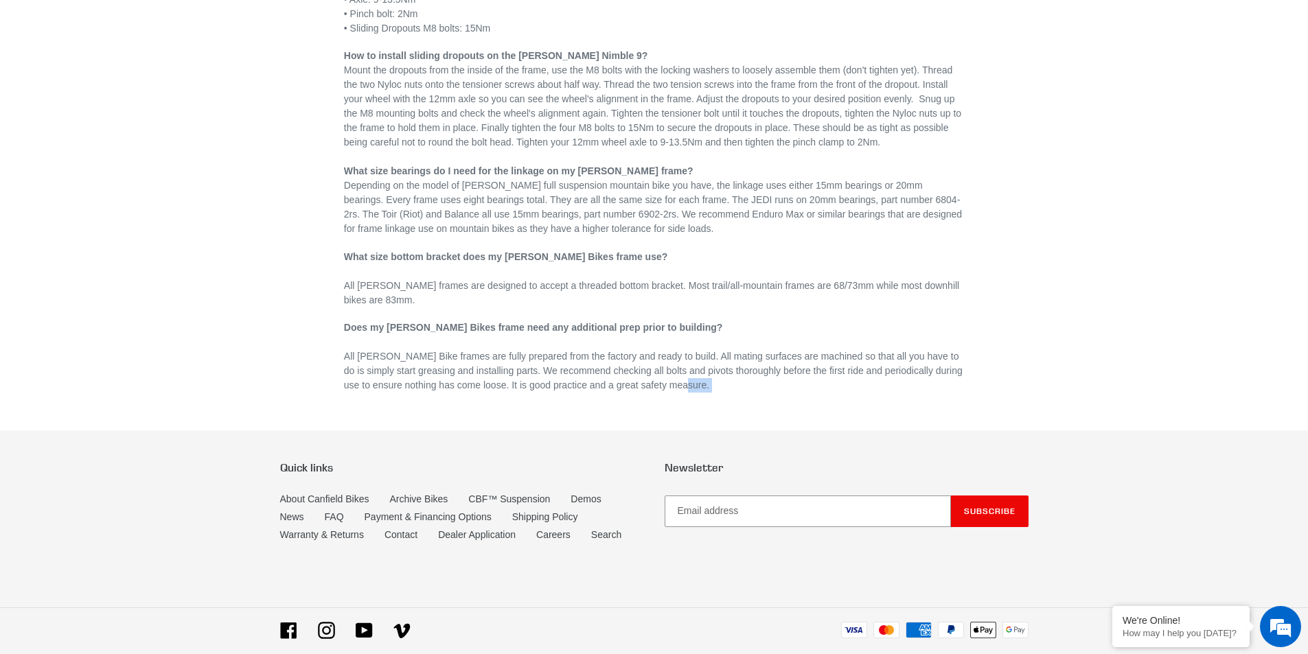
click at [733, 380] on p "Does my Canfield Bikes frame need any additional prep prior to building? All Ca…" at bounding box center [654, 357] width 620 height 72
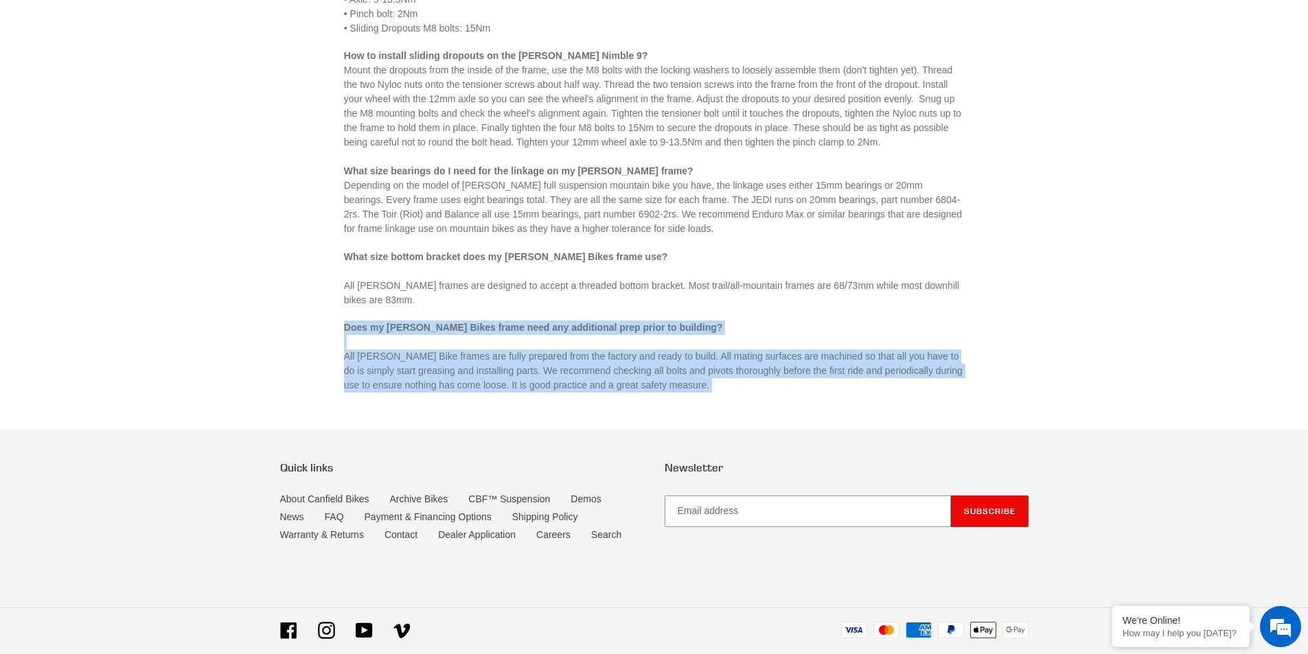
drag, startPoint x: 733, startPoint y: 380, endPoint x: 735, endPoint y: 332, distance: 48.8
click at [735, 332] on p "Does my Canfield Bikes frame need any additional prep prior to building? All Ca…" at bounding box center [654, 357] width 620 height 72
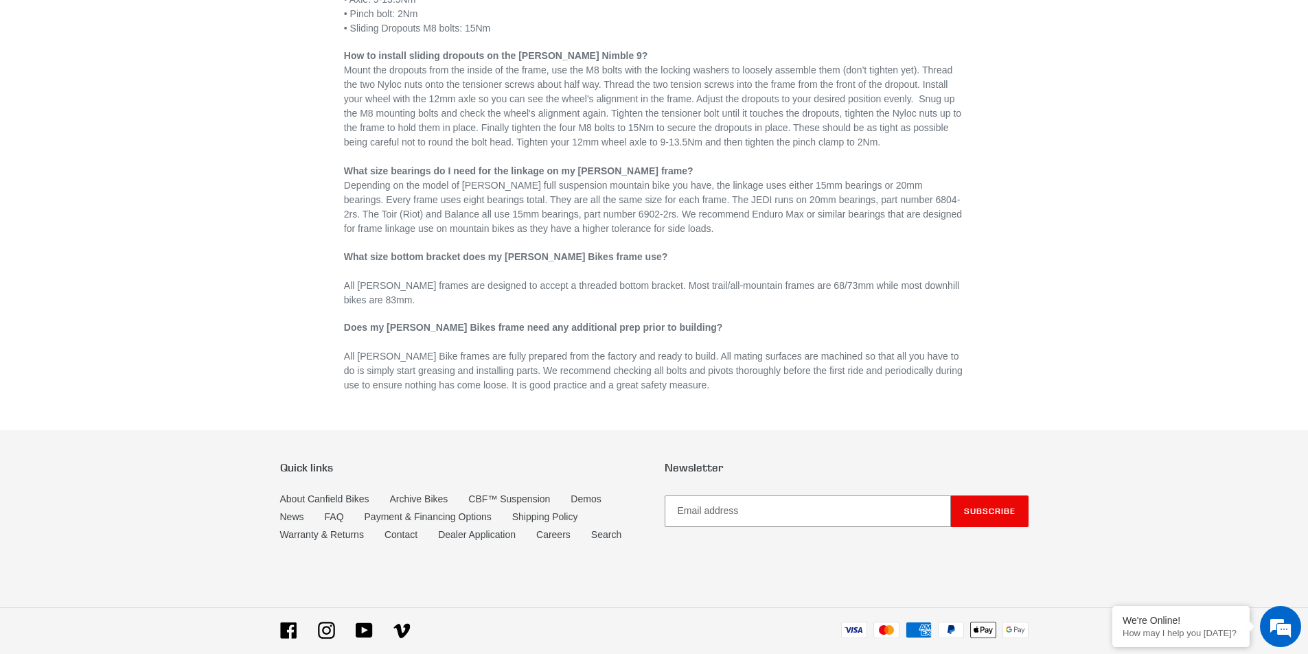
click at [735, 332] on p "Does my Canfield Bikes frame need any additional prep prior to building? All Ca…" at bounding box center [654, 357] width 620 height 72
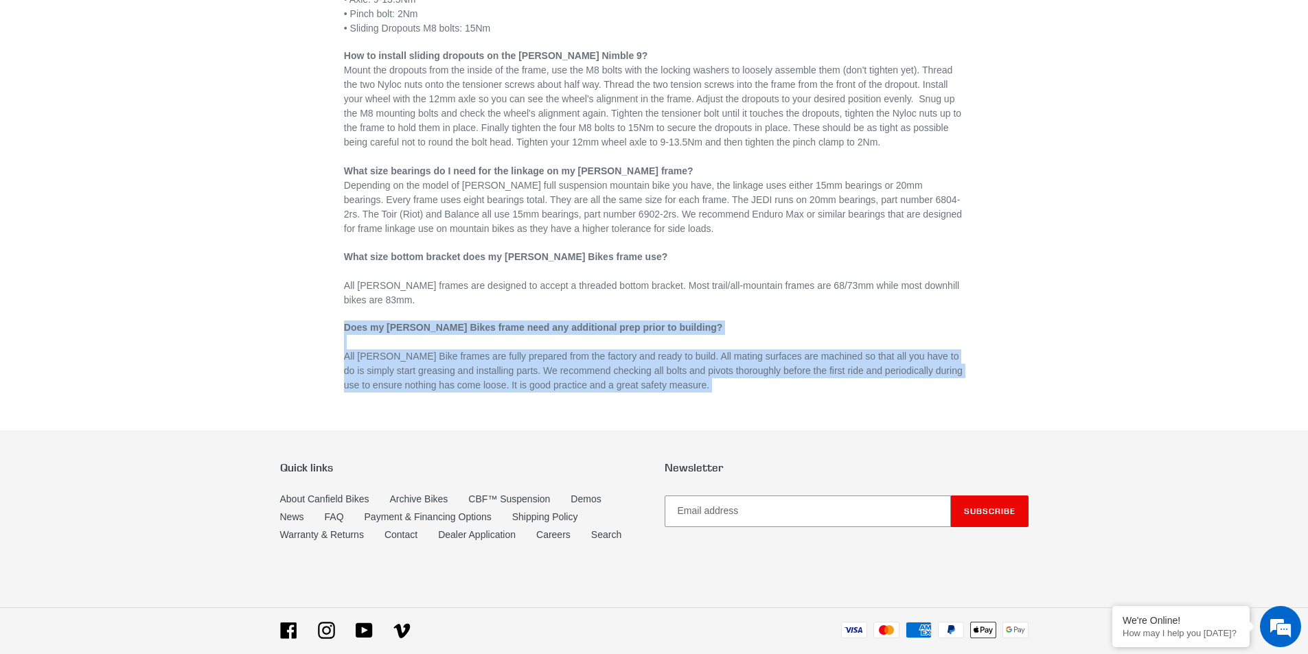
drag, startPoint x: 735, startPoint y: 332, endPoint x: 756, endPoint y: 377, distance: 49.8
click at [756, 377] on p "Does my Canfield Bikes frame need any additional prep prior to building? All Ca…" at bounding box center [654, 357] width 620 height 72
click at [756, 377] on span "All Canfield Bike frames are fully prepared from the factory and ready to build…" at bounding box center [653, 371] width 619 height 40
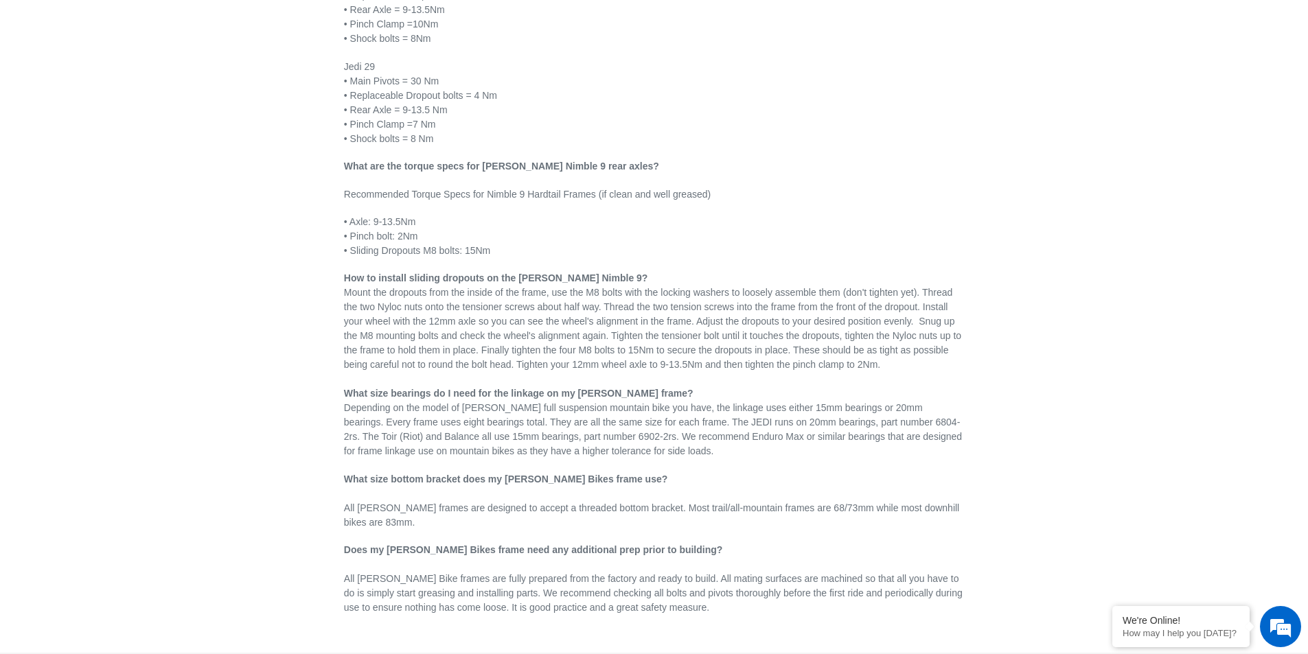
scroll to position [275, 0]
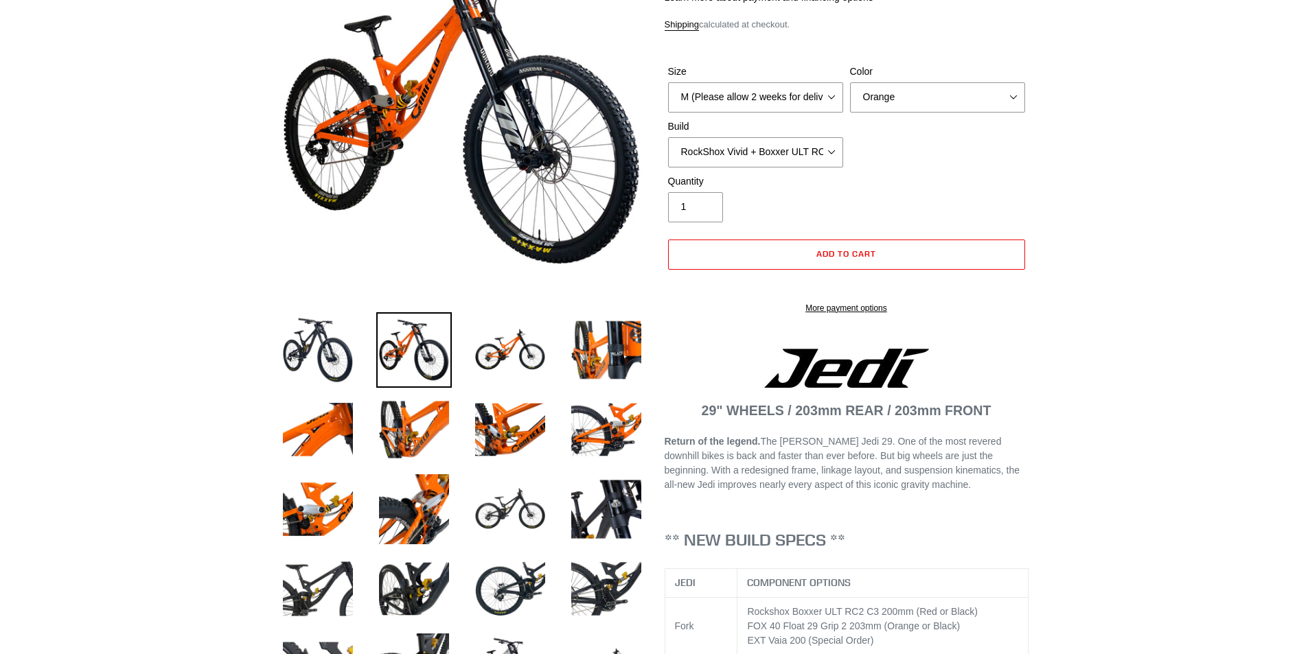
select select "highest-rating"
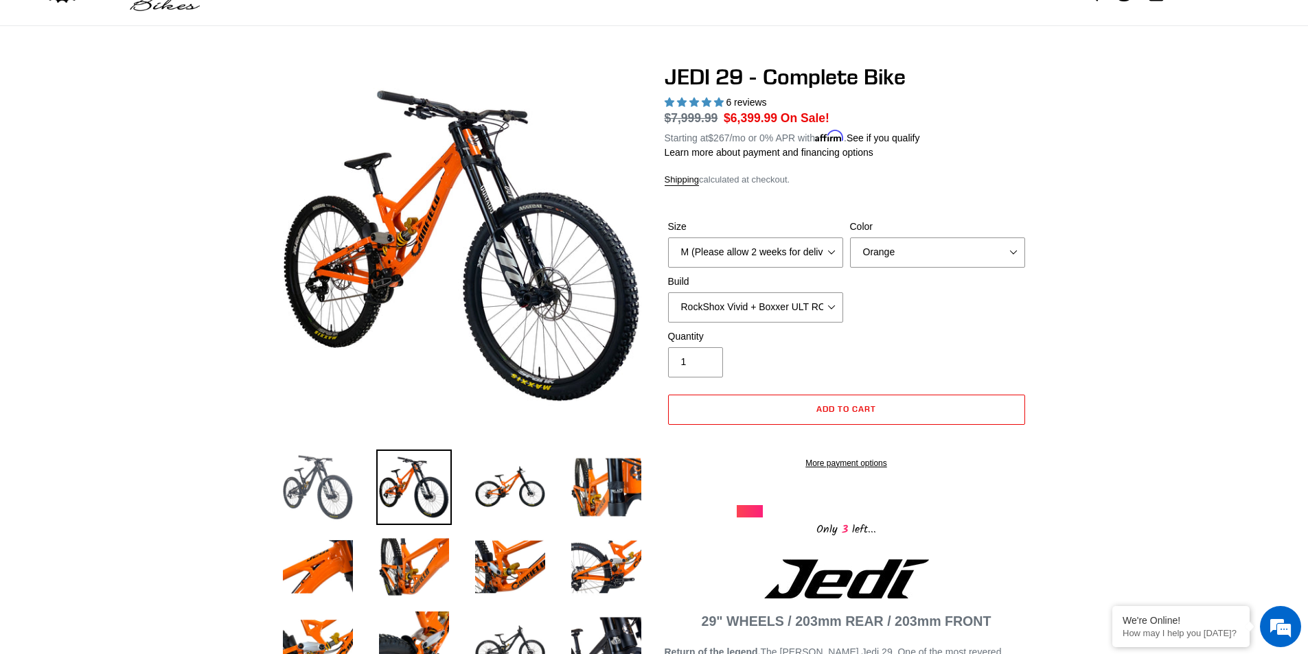
click at [316, 489] on img at bounding box center [318, 488] width 76 height 76
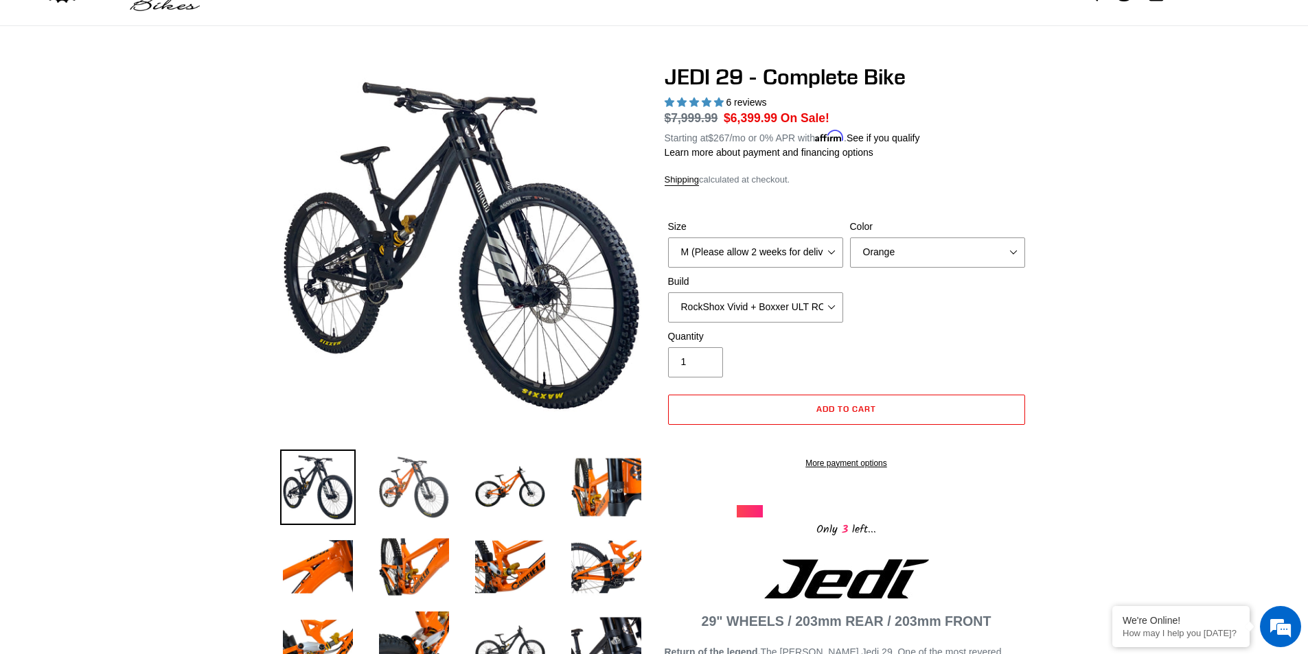
click at [382, 489] on img at bounding box center [414, 488] width 76 height 76
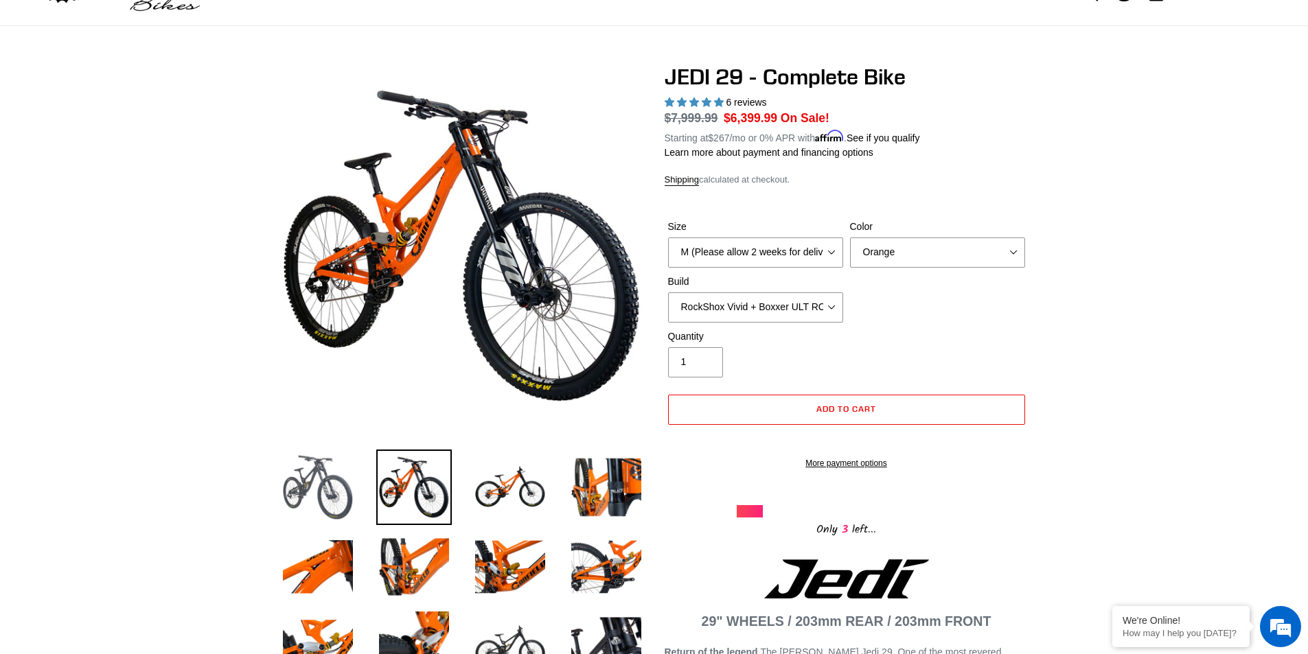
click at [336, 494] on img at bounding box center [318, 488] width 76 height 76
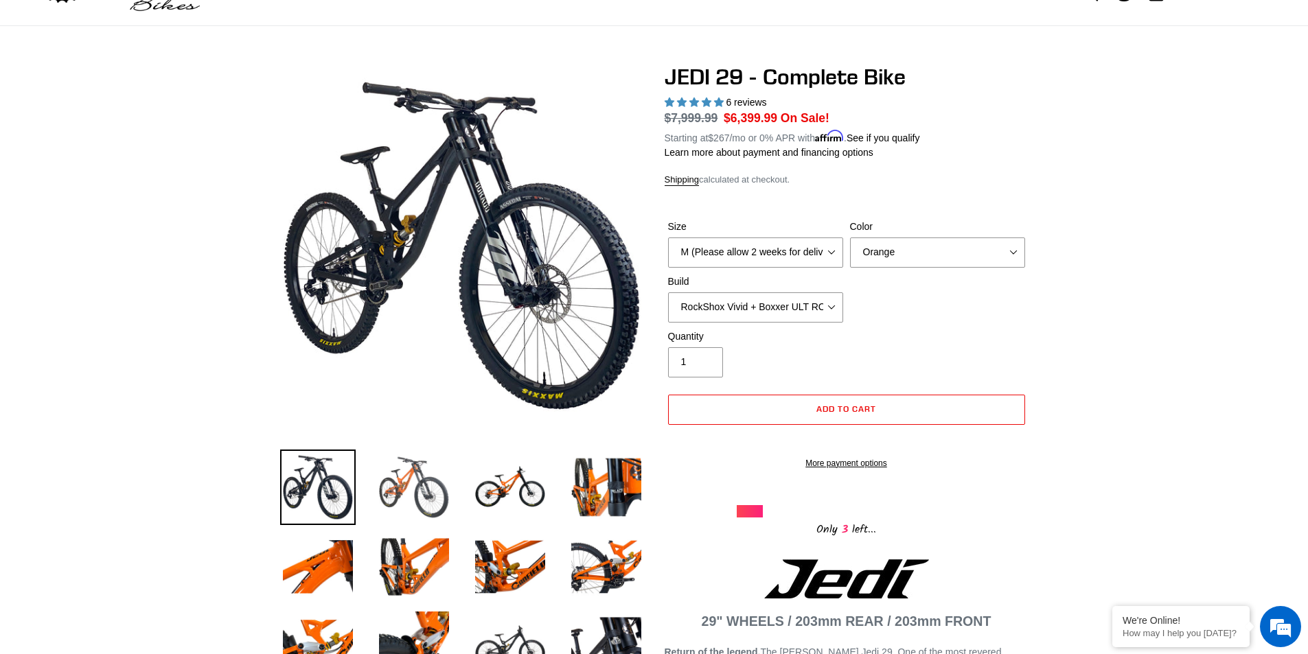
click at [396, 496] on img at bounding box center [414, 488] width 76 height 76
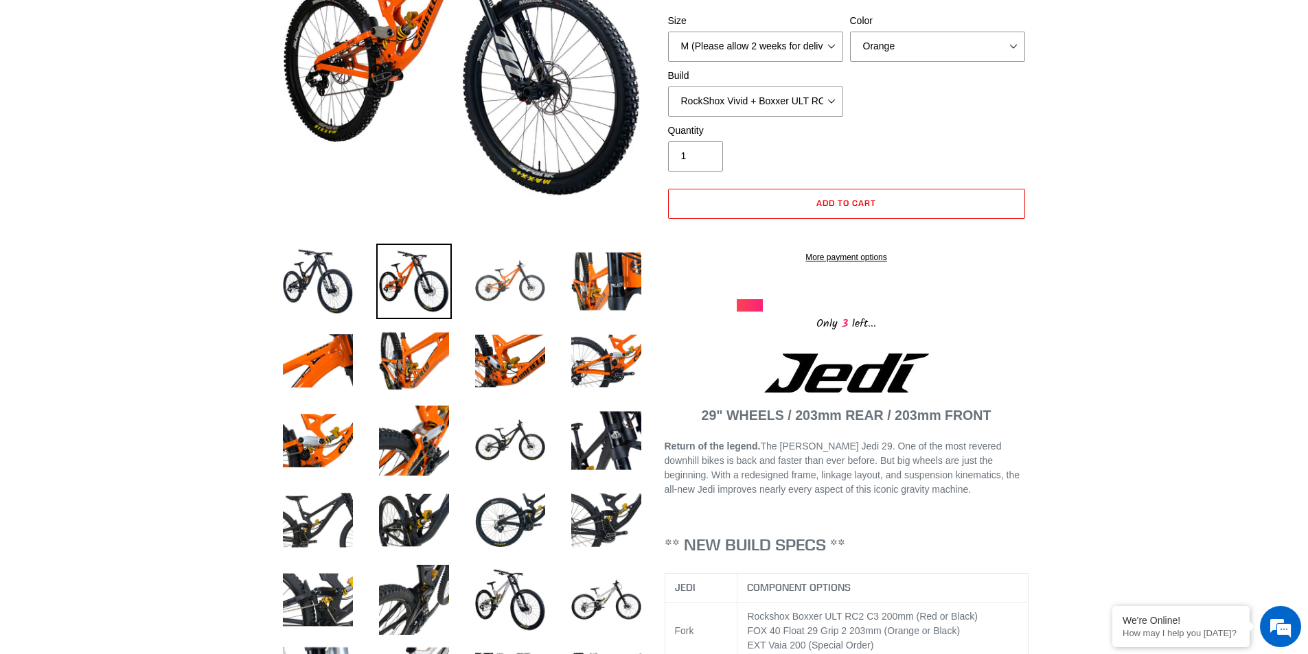
click at [537, 287] on img at bounding box center [510, 282] width 76 height 76
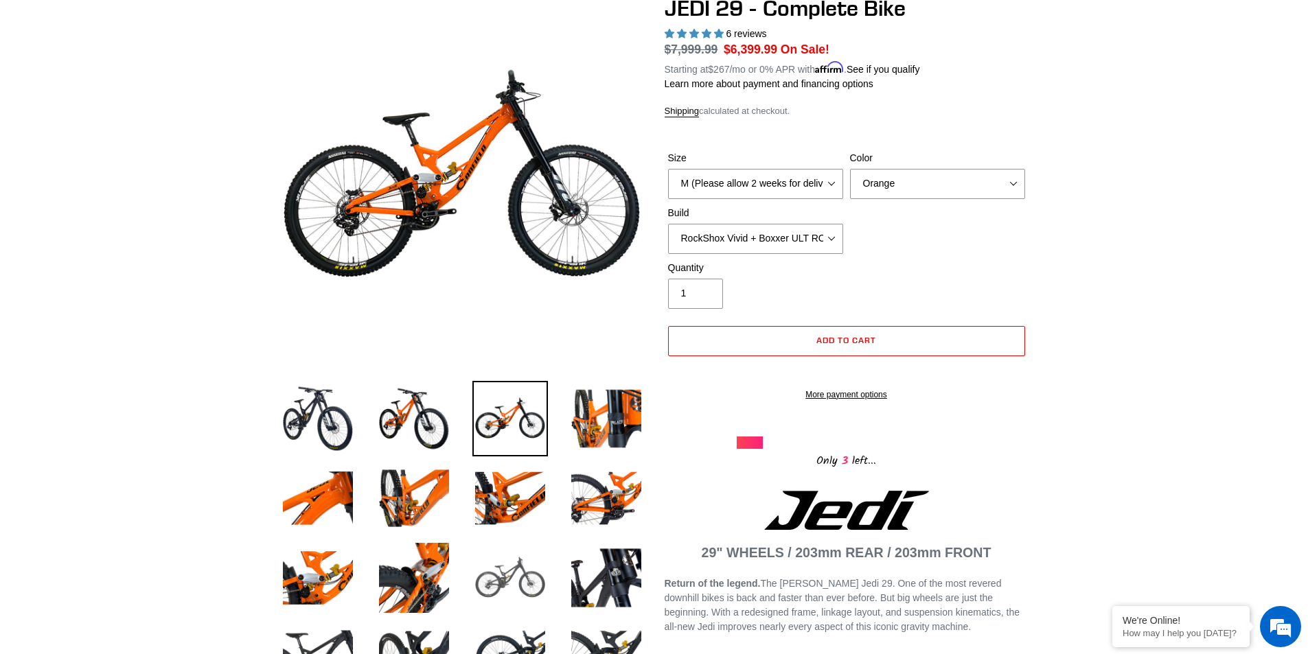
click at [528, 564] on img at bounding box center [510, 578] width 76 height 76
